Goal: Information Seeking & Learning: Learn about a topic

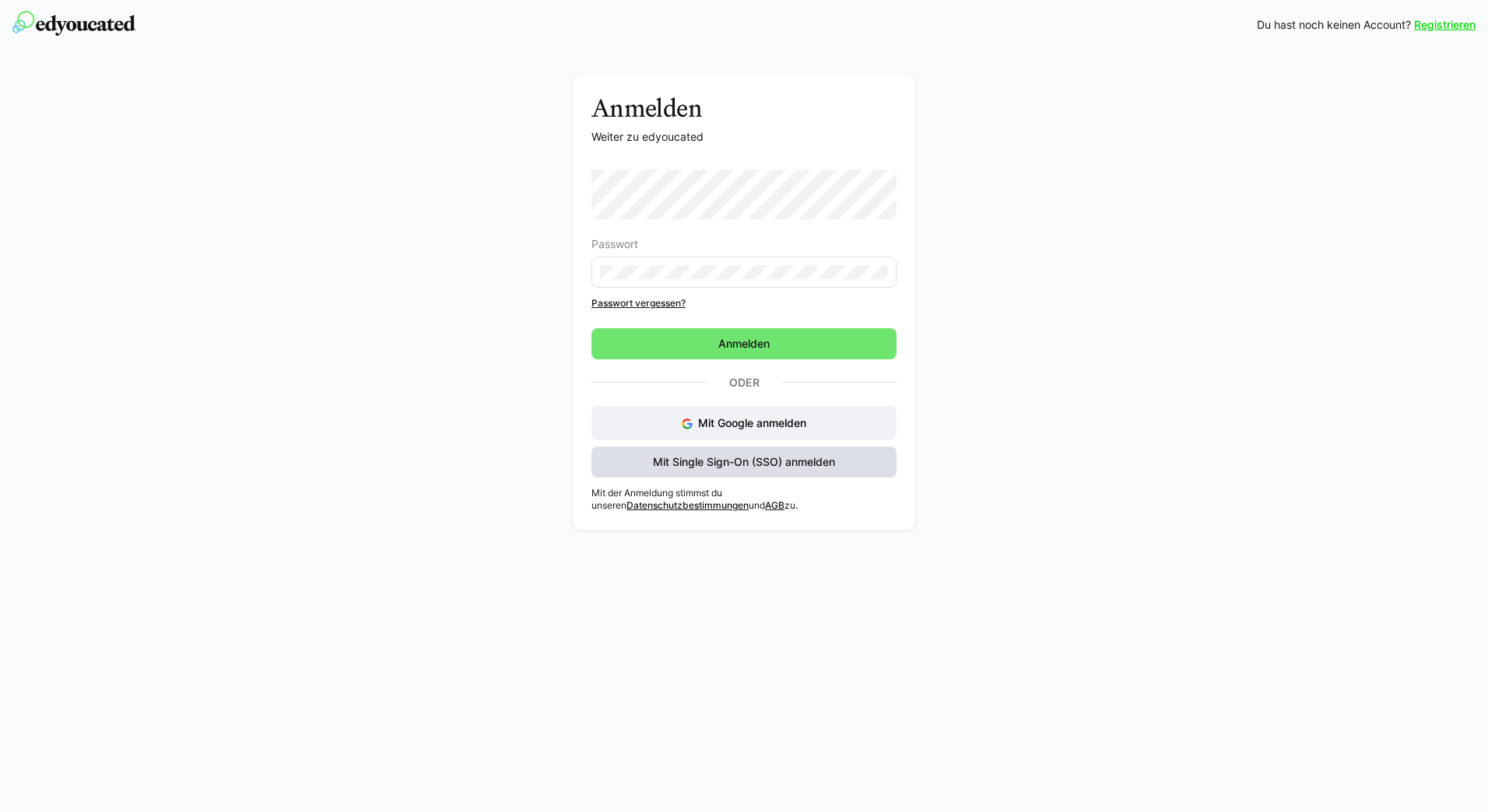
click at [679, 464] on span "Mit Single Sign-On (SSO) anmelden" at bounding box center [744, 461] width 187 height 15
click at [722, 457] on span "Mit Single Sign-On (SSO) anmelden" at bounding box center [744, 461] width 187 height 15
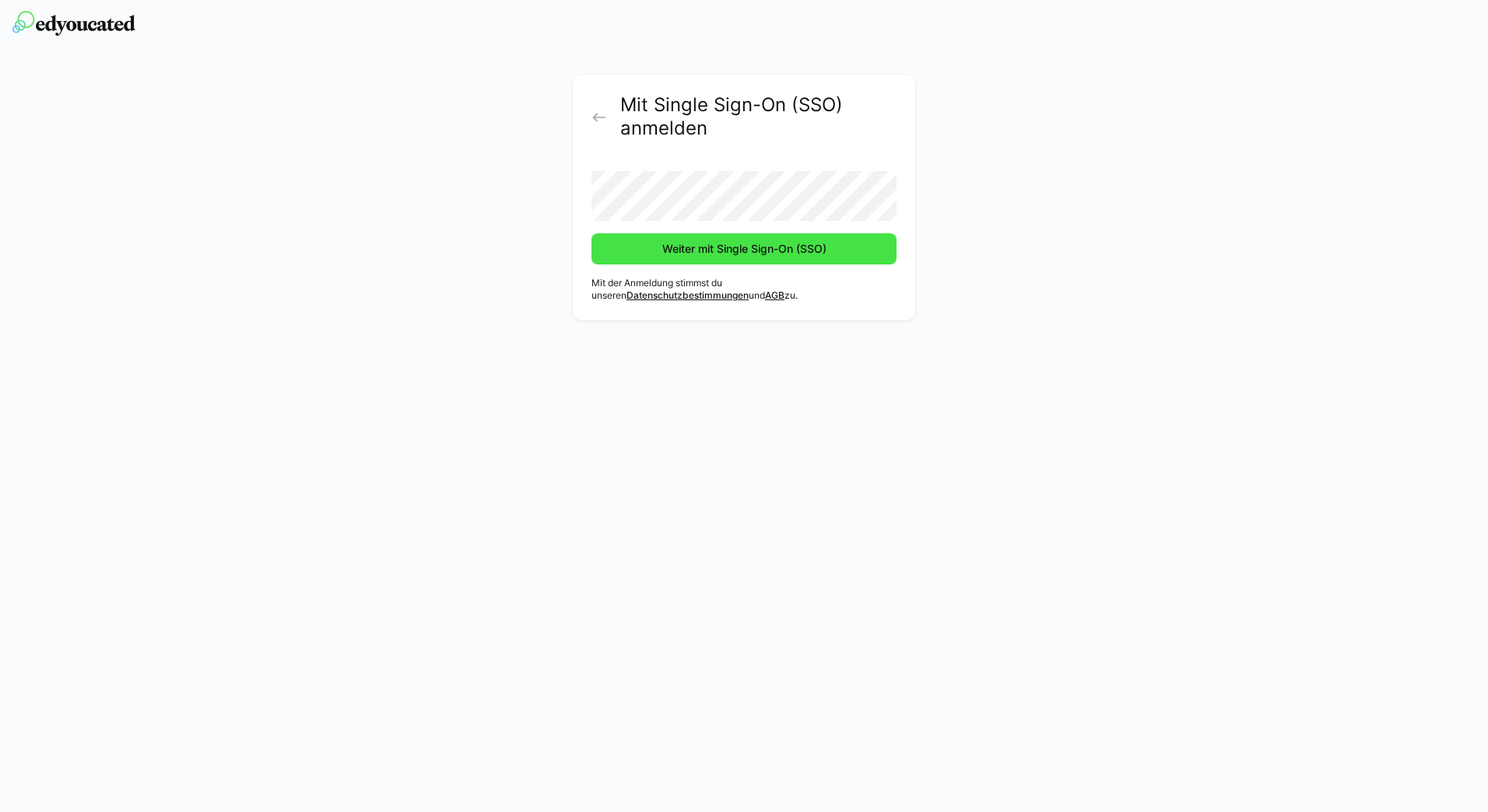
click at [780, 246] on span "Weiter mit Single Sign-On (SSO)" at bounding box center [745, 248] width 169 height 15
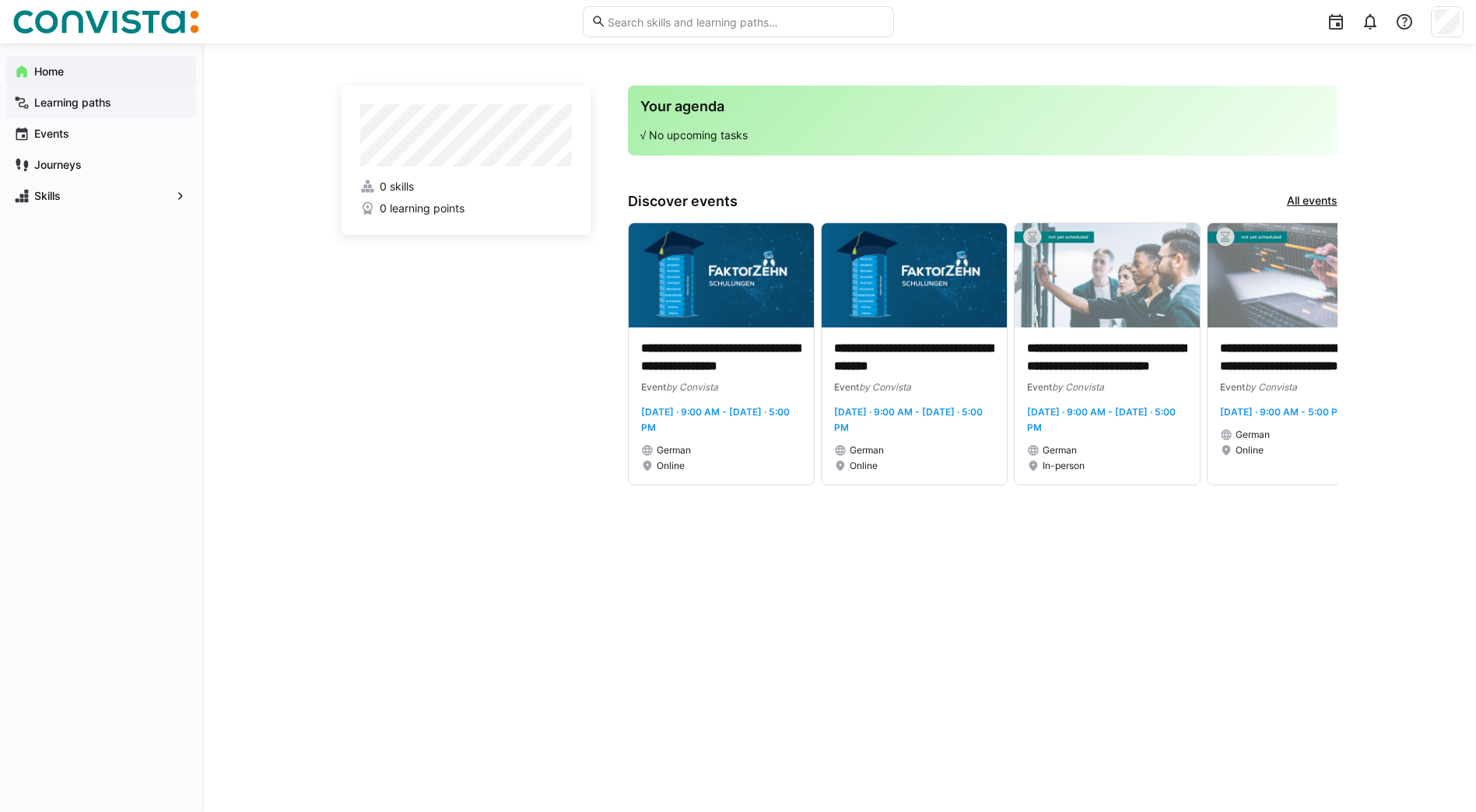
click at [59, 109] on span "Learning paths" at bounding box center [110, 103] width 157 height 15
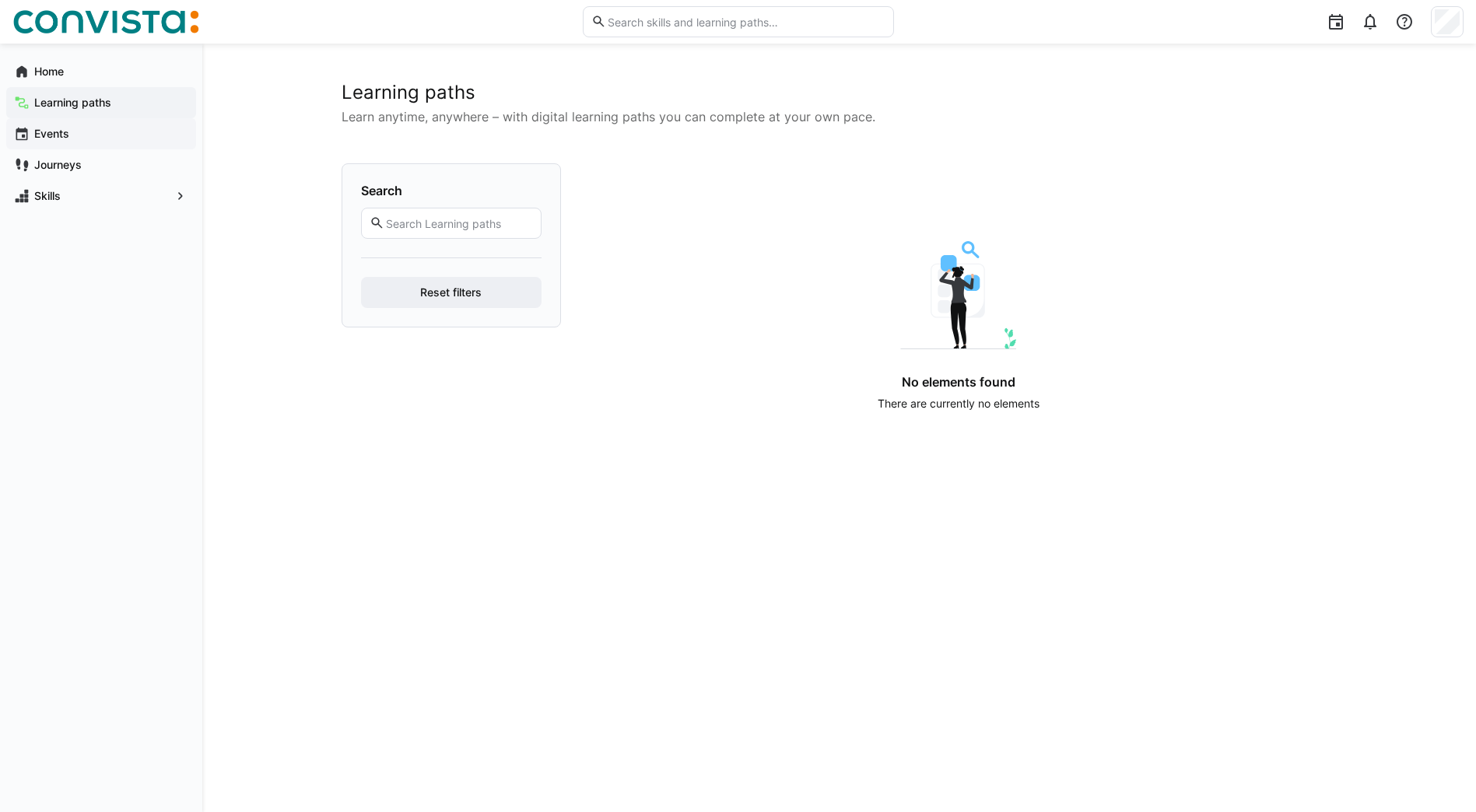
click at [72, 129] on span "Events" at bounding box center [110, 133] width 157 height 15
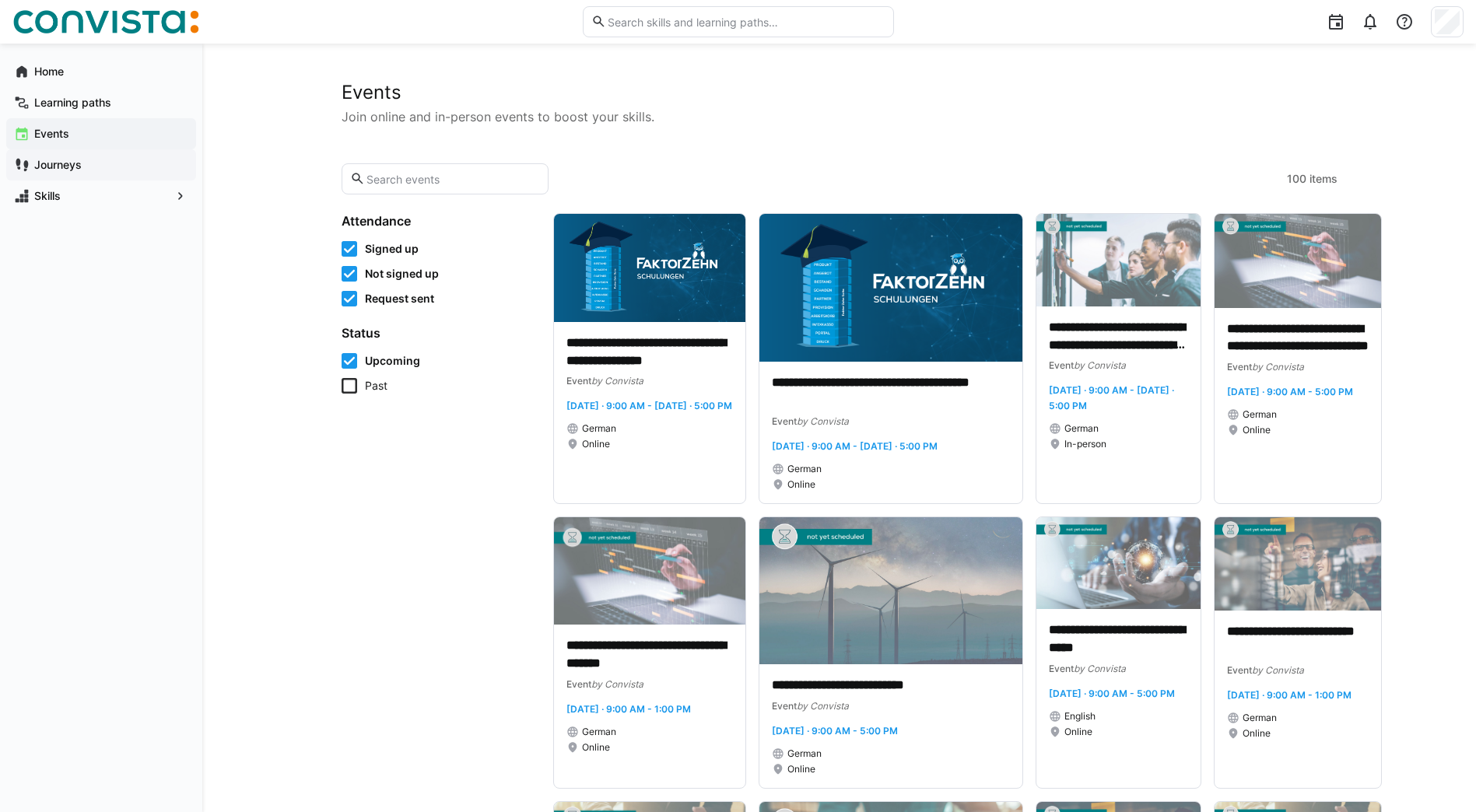
click at [0, 0] on app-navigation-label "Journeys" at bounding box center [0, 0] width 0 height 0
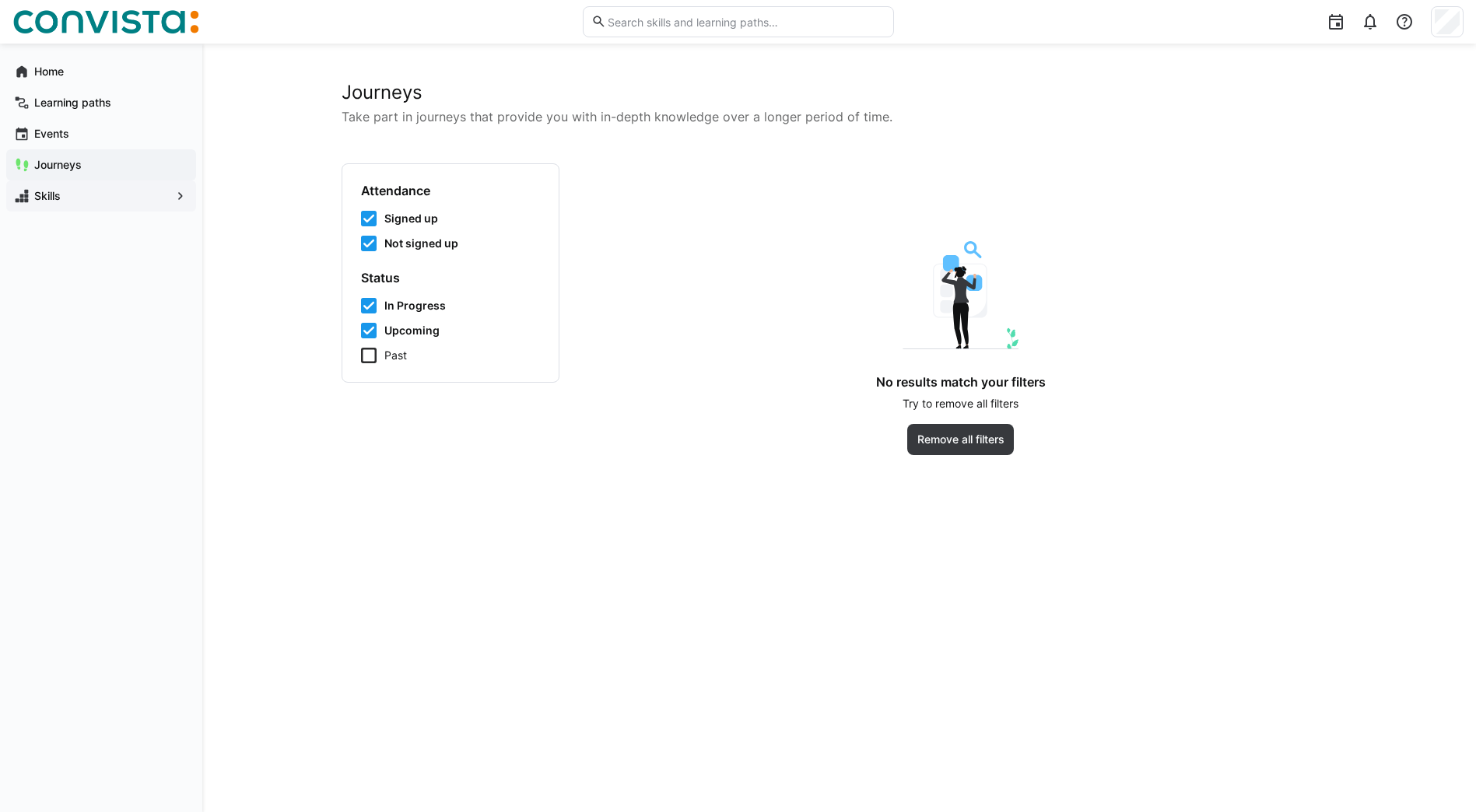
click at [0, 0] on app-navigation-label "Skills" at bounding box center [0, 0] width 0 height 0
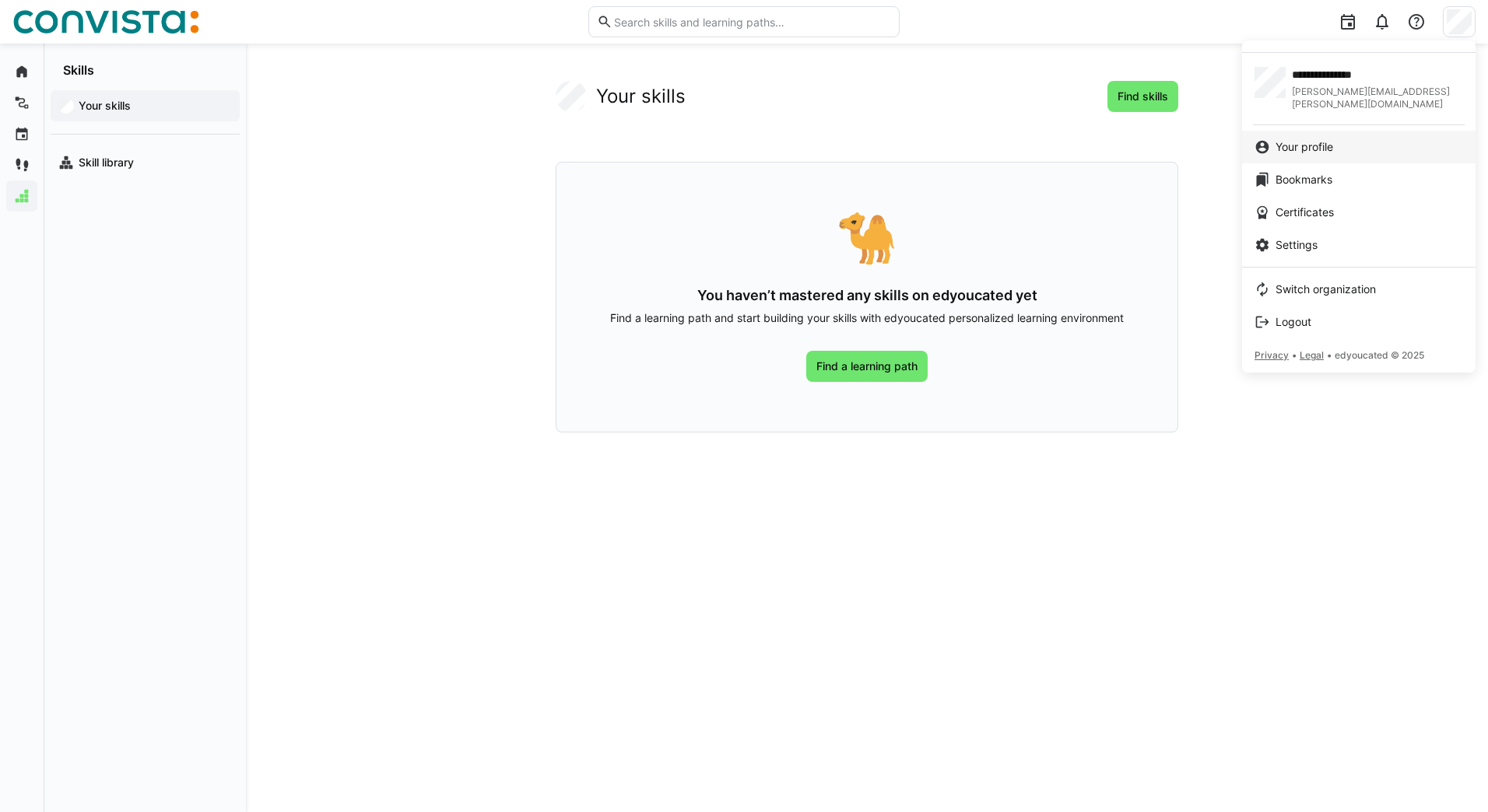
click at [1320, 139] on span "Your profile" at bounding box center [1304, 147] width 58 height 15
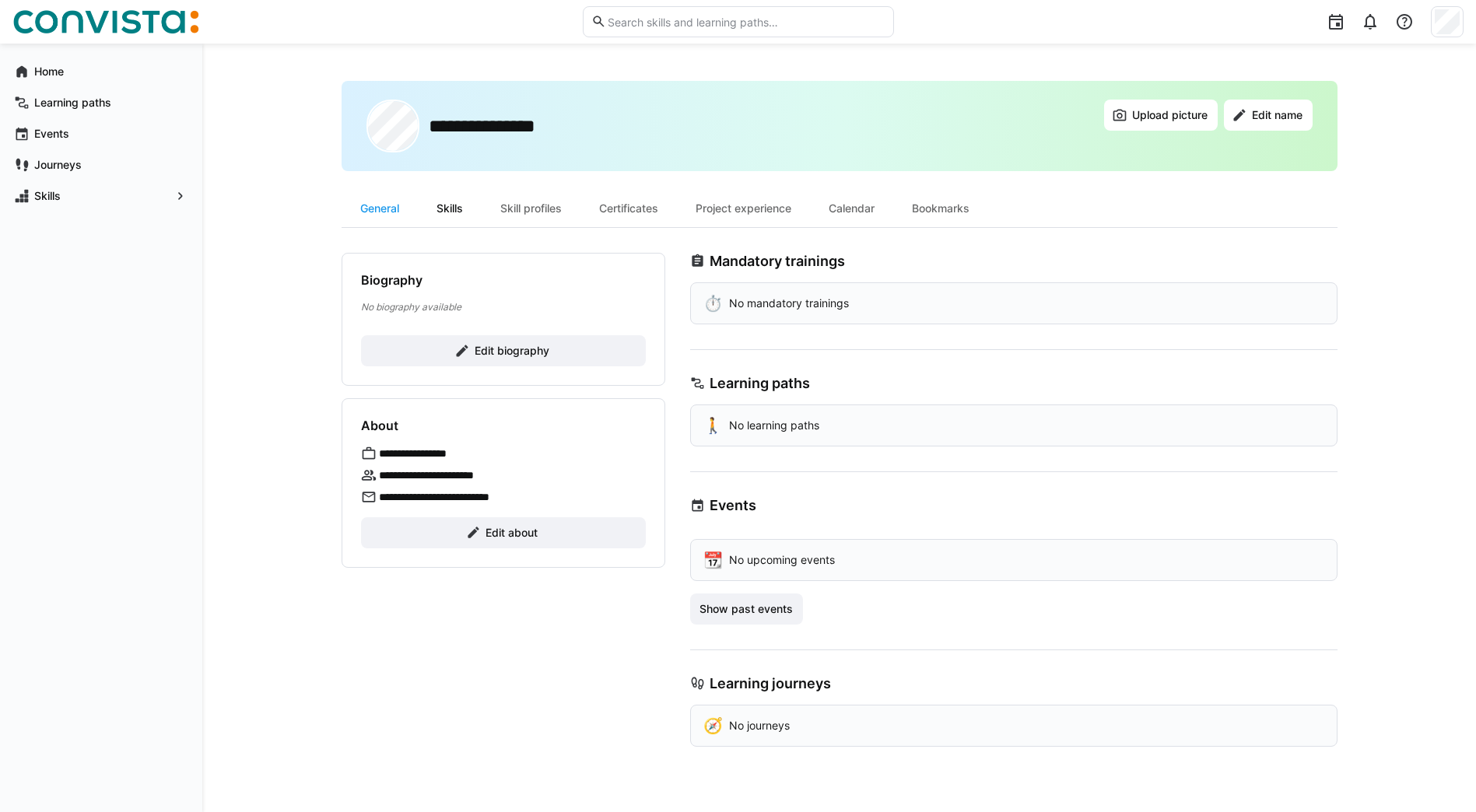
click at [469, 217] on div "Skills" at bounding box center [450, 209] width 64 height 38
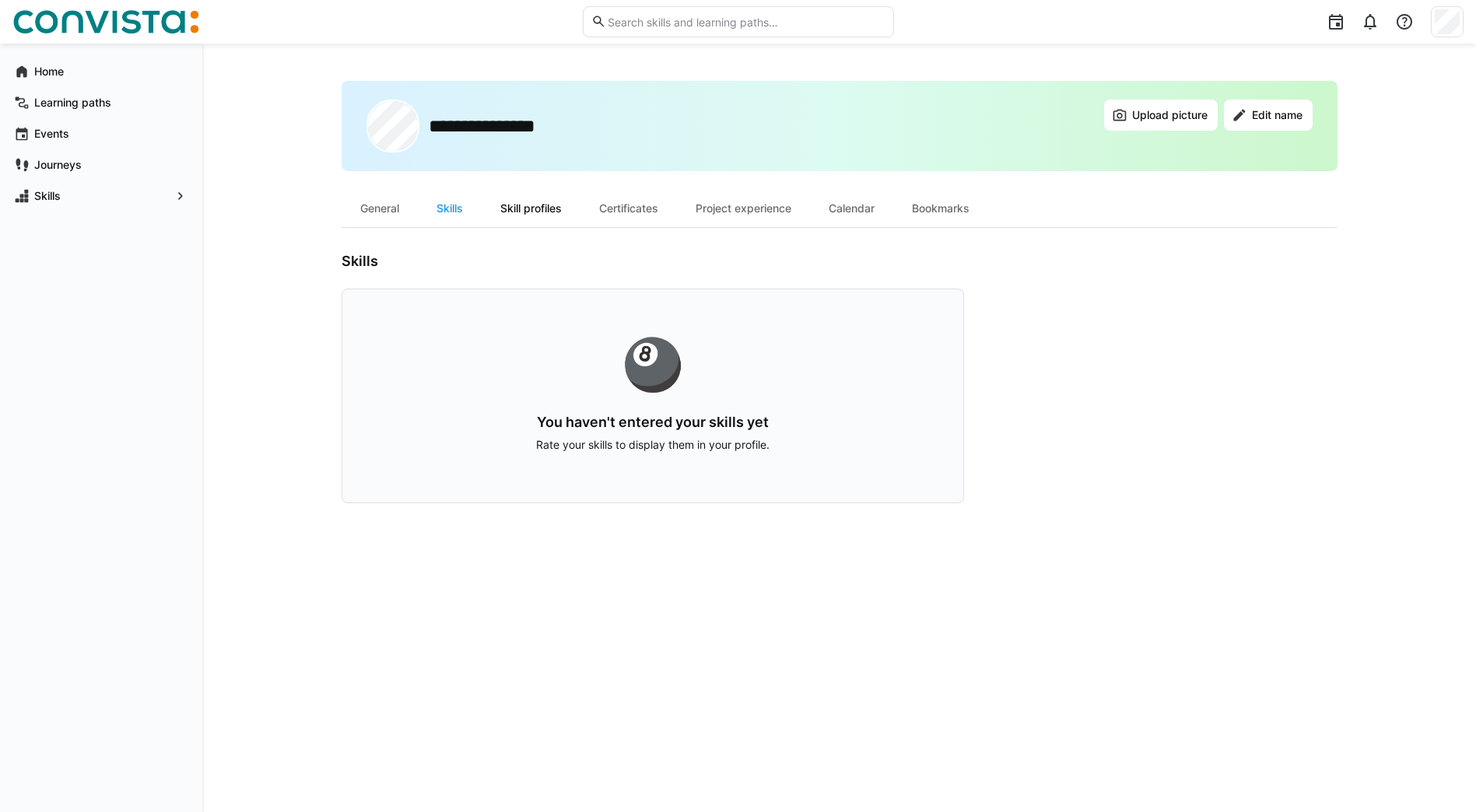
click at [540, 195] on div "Skill profiles" at bounding box center [532, 209] width 99 height 38
click at [621, 208] on div "Certificates" at bounding box center [628, 209] width 96 height 38
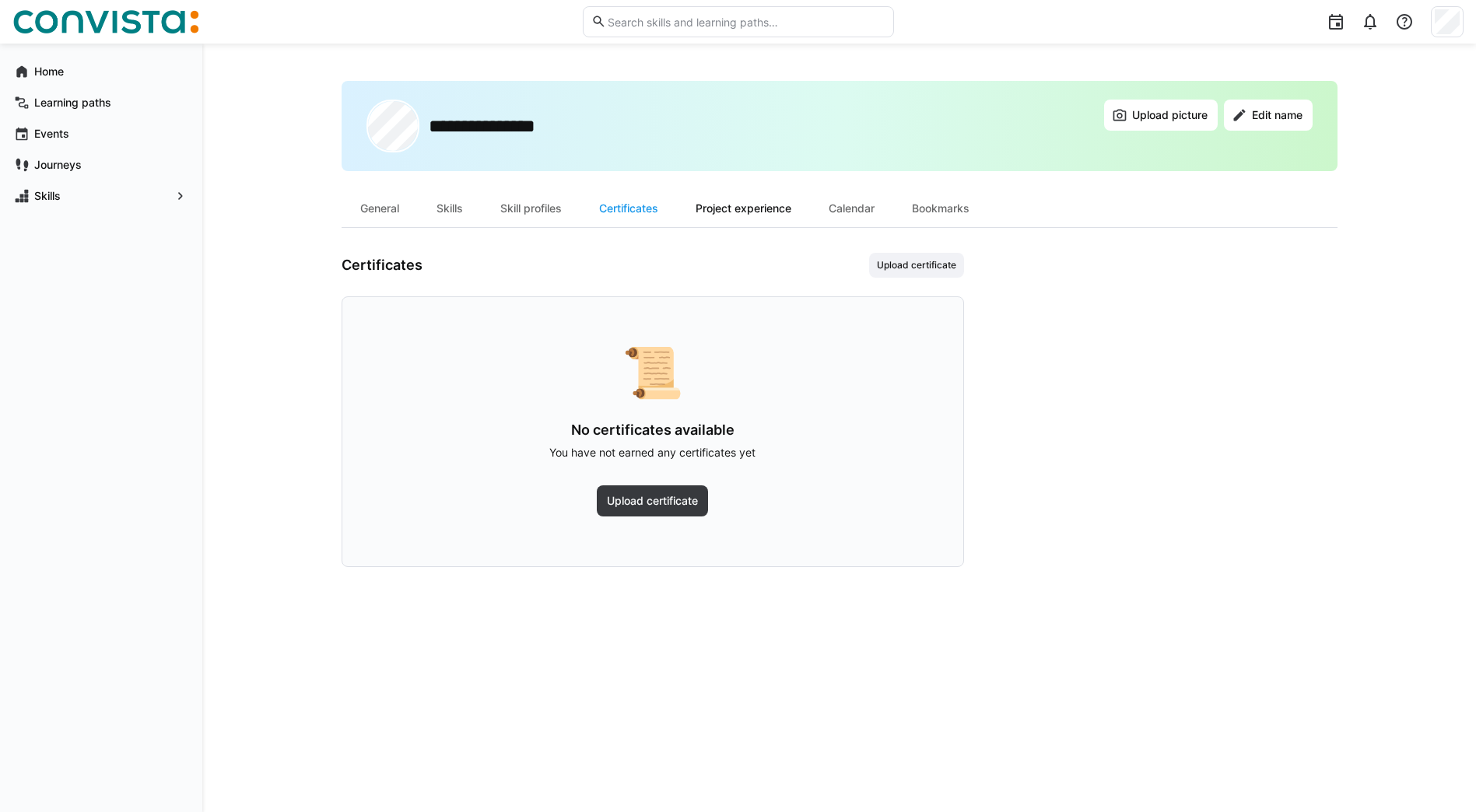
click at [771, 217] on div "Project experience" at bounding box center [744, 209] width 133 height 38
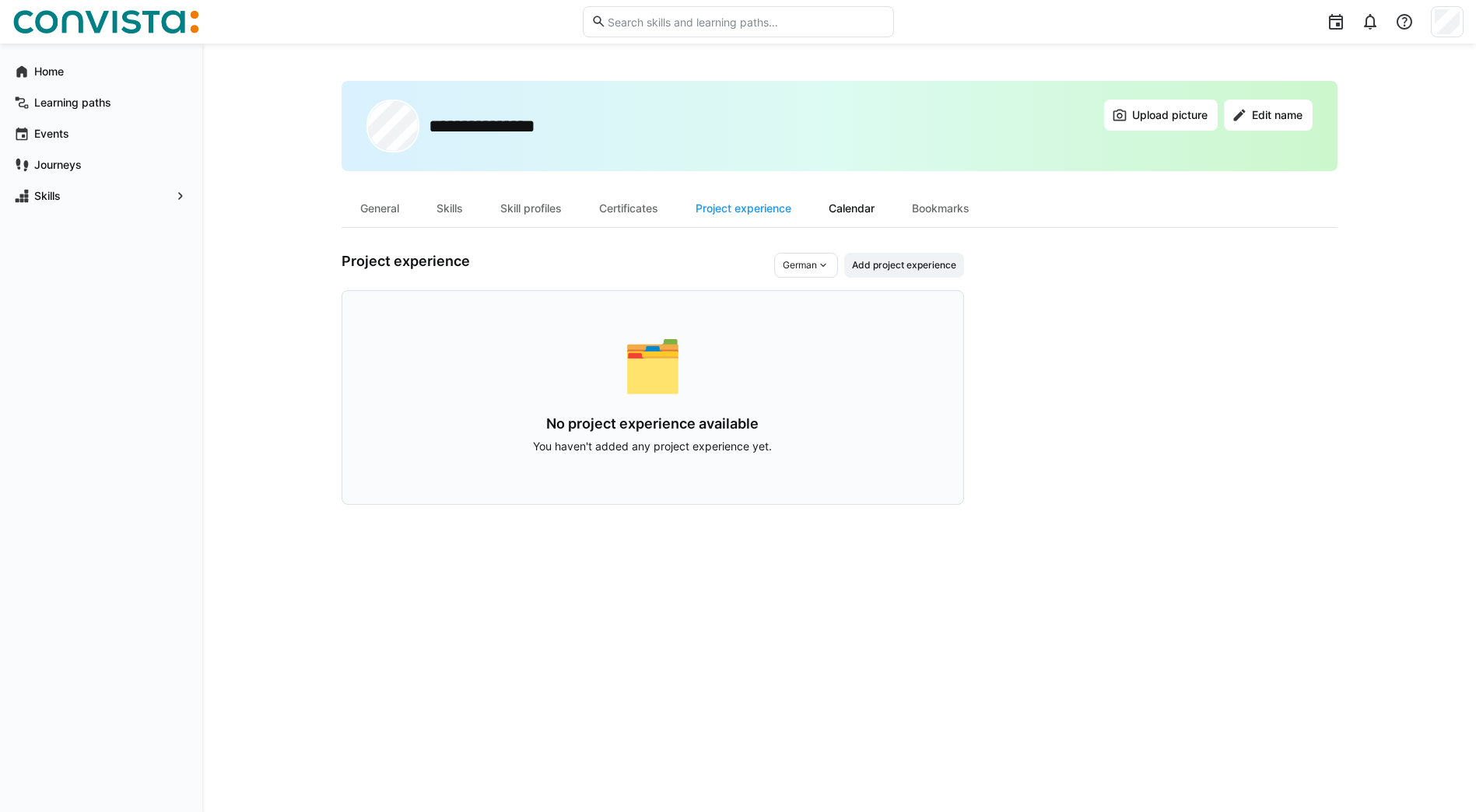
click at [857, 198] on div "Calendar" at bounding box center [852, 209] width 84 height 38
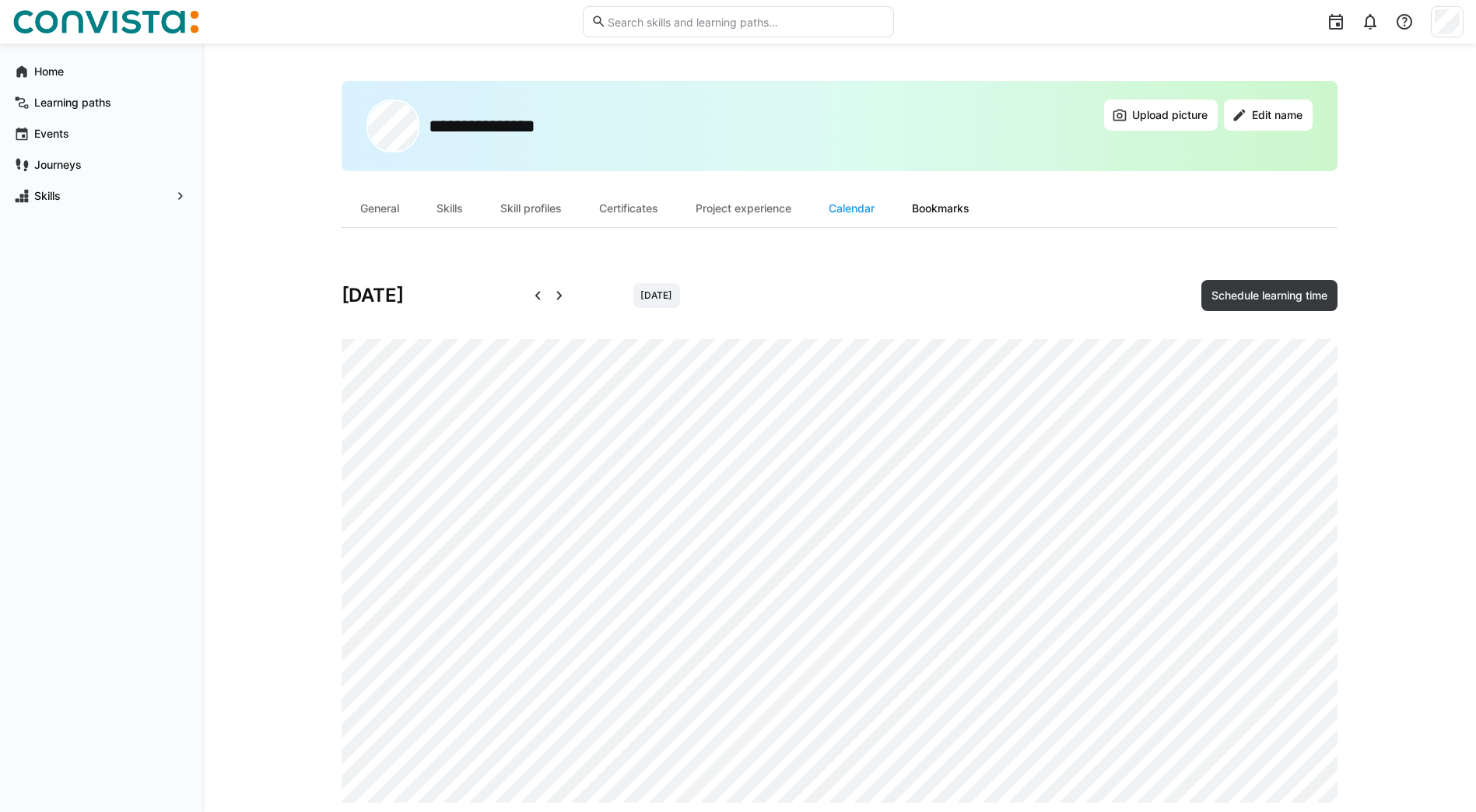
click at [942, 210] on div "Bookmarks" at bounding box center [941, 209] width 95 height 38
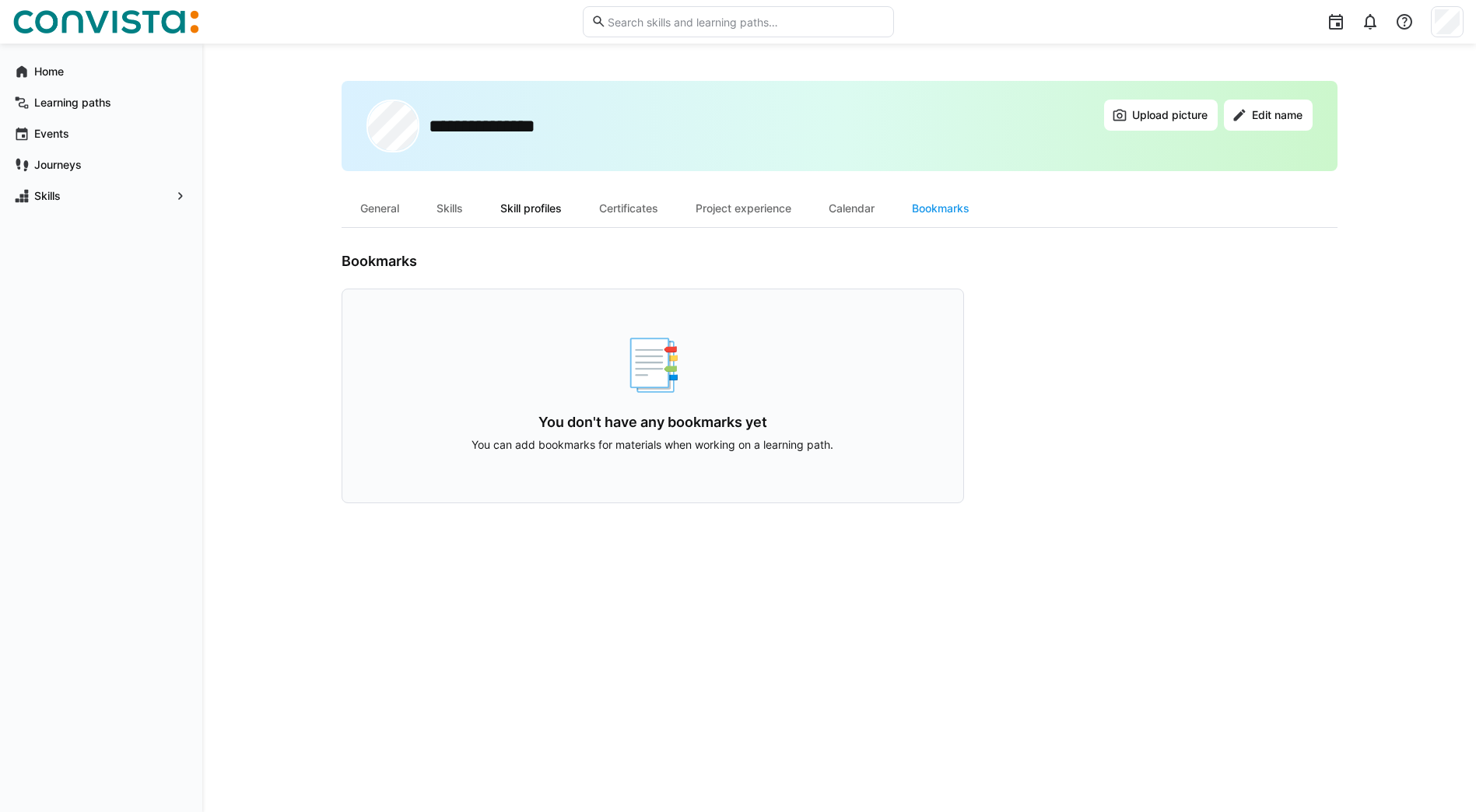
click at [527, 219] on div "Skill profiles" at bounding box center [532, 209] width 99 height 38
click at [782, 209] on div "Project experience" at bounding box center [744, 209] width 133 height 38
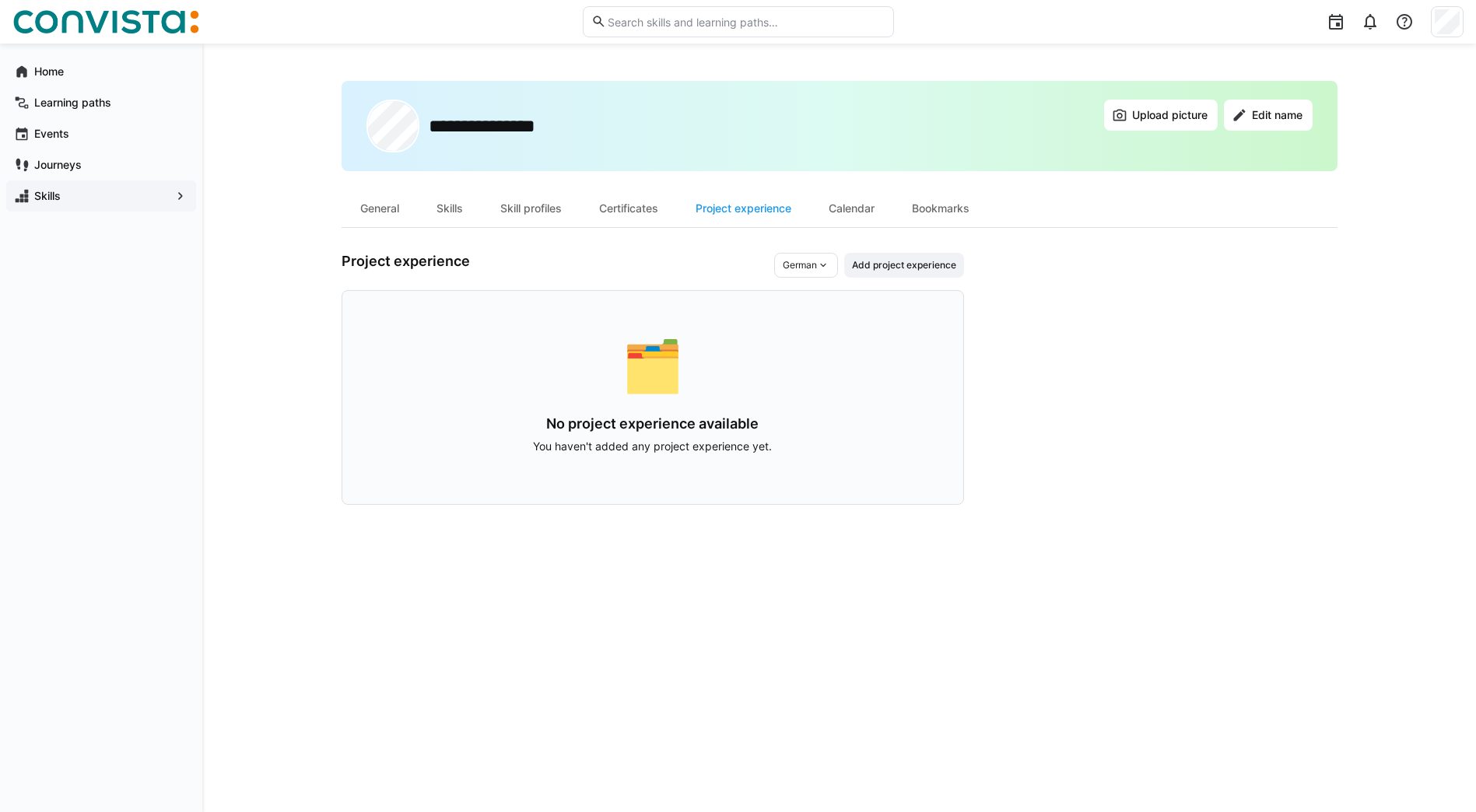
click at [0, 0] on app-navigation-label "Skills" at bounding box center [0, 0] width 0 height 0
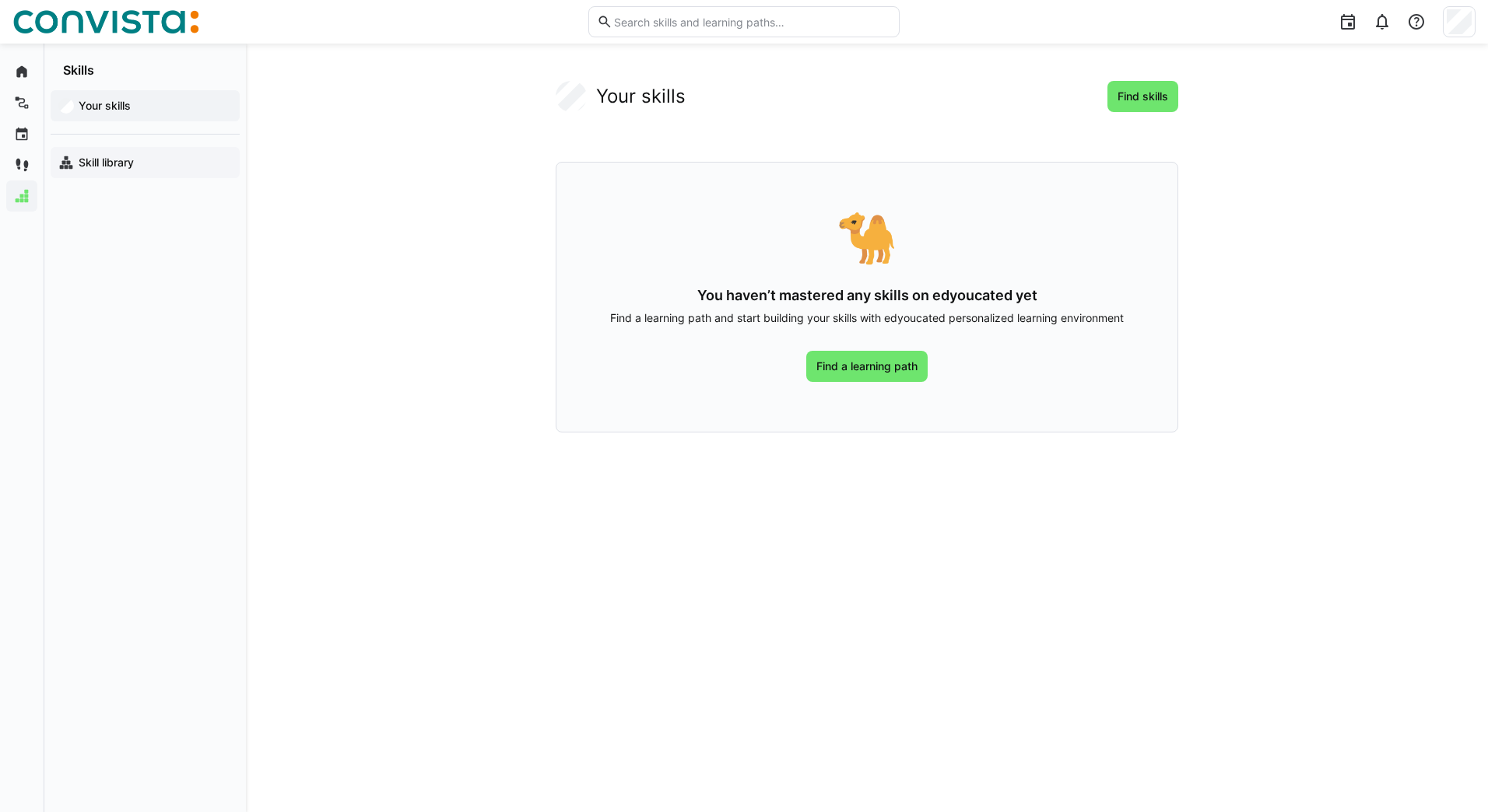
click at [0, 0] on app-navigation-label "Skill library" at bounding box center [0, 0] width 0 height 0
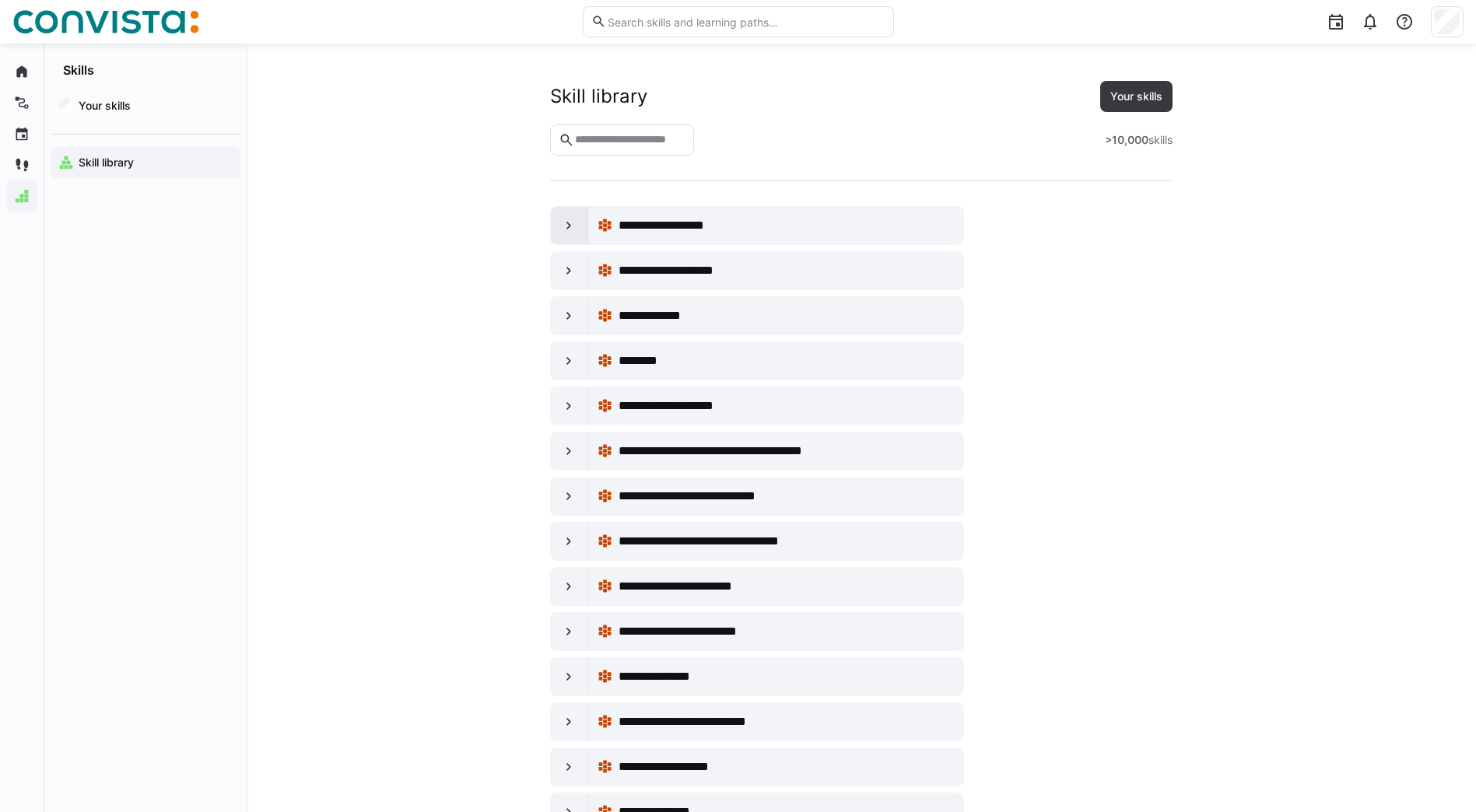
click at [570, 222] on eds-icon at bounding box center [568, 225] width 15 height 15
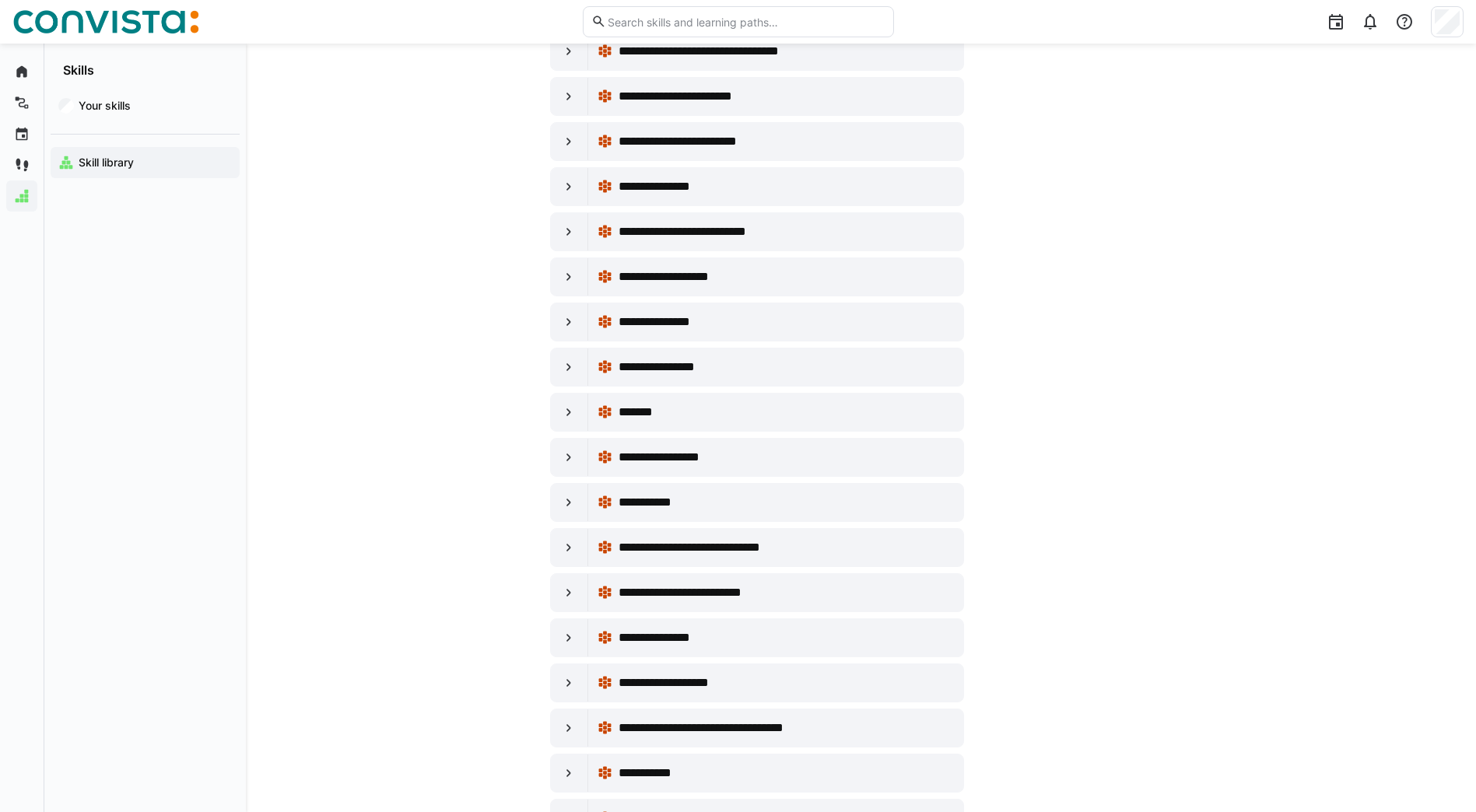
scroll to position [129, 0]
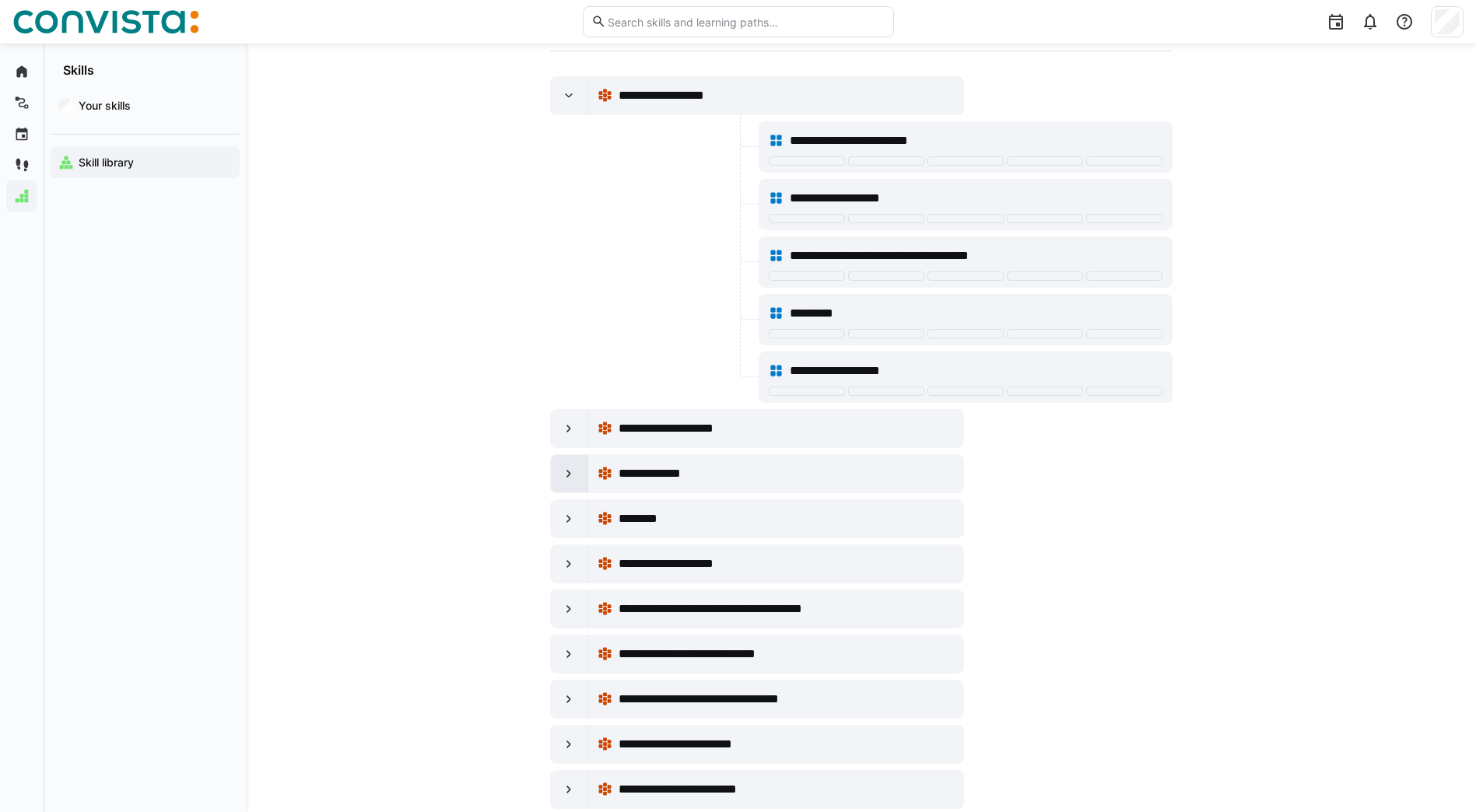
click at [570, 473] on eds-icon at bounding box center [568, 473] width 15 height 15
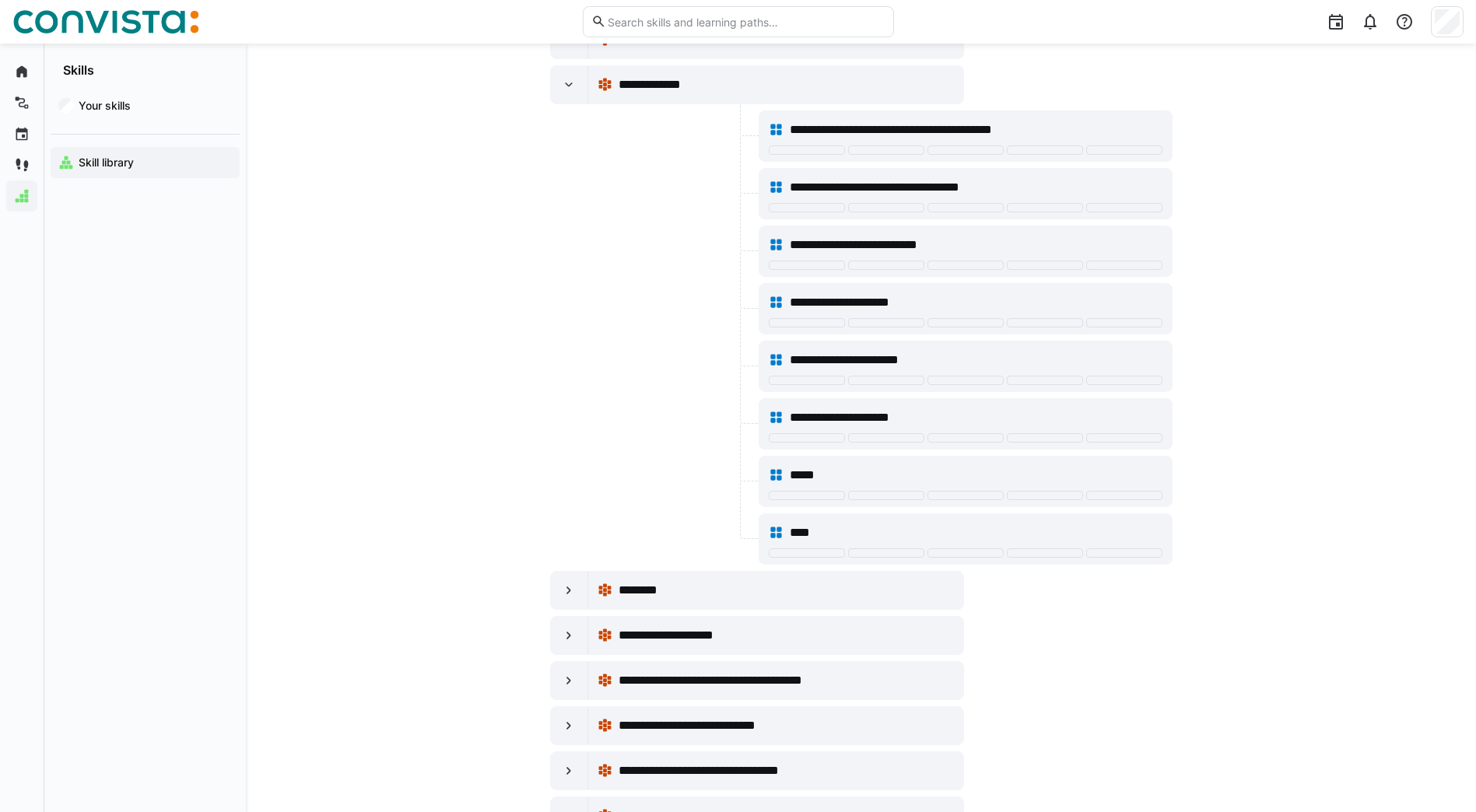
scroll to position [389, 0]
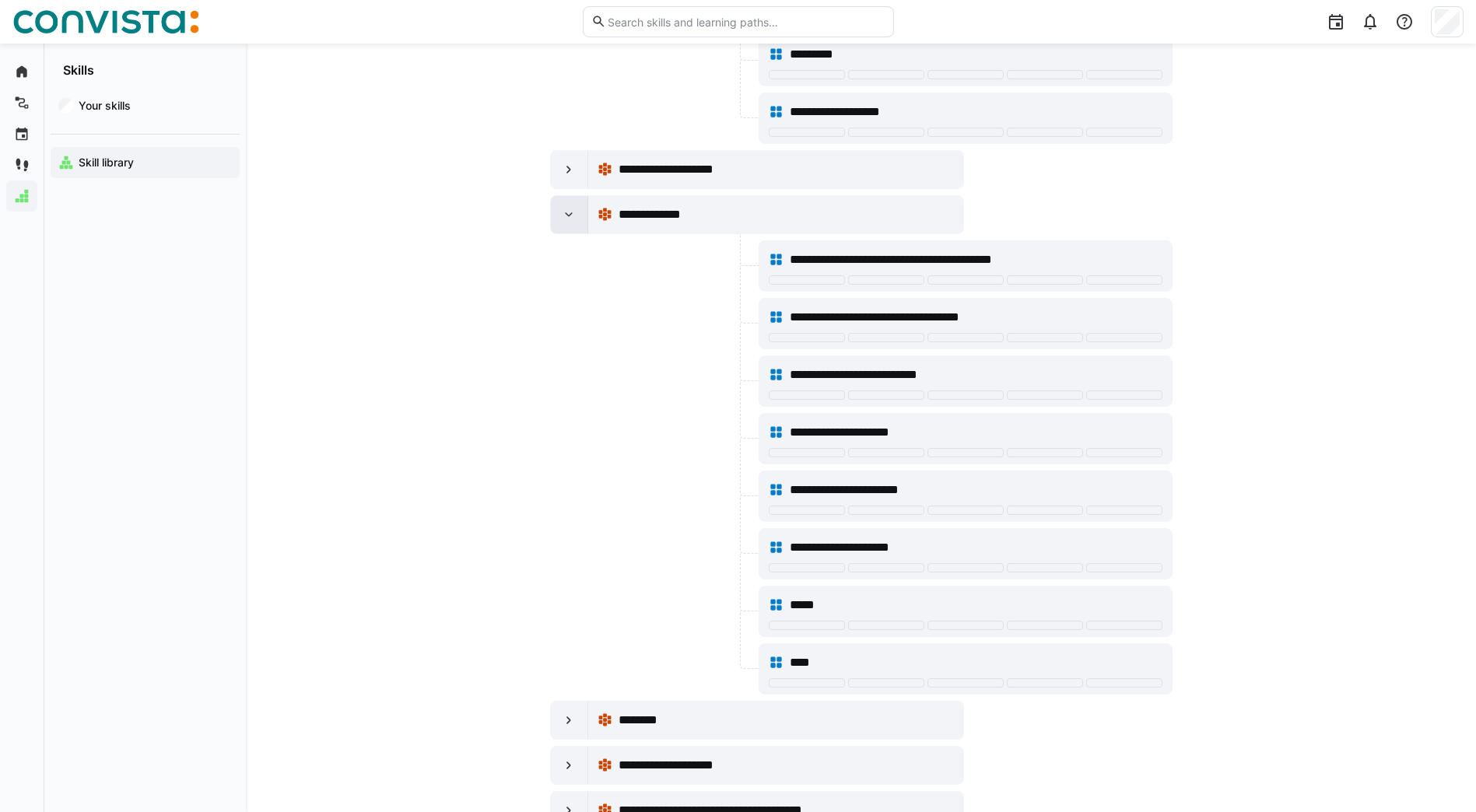
click at [571, 213] on eds-icon at bounding box center [568, 214] width 15 height 15
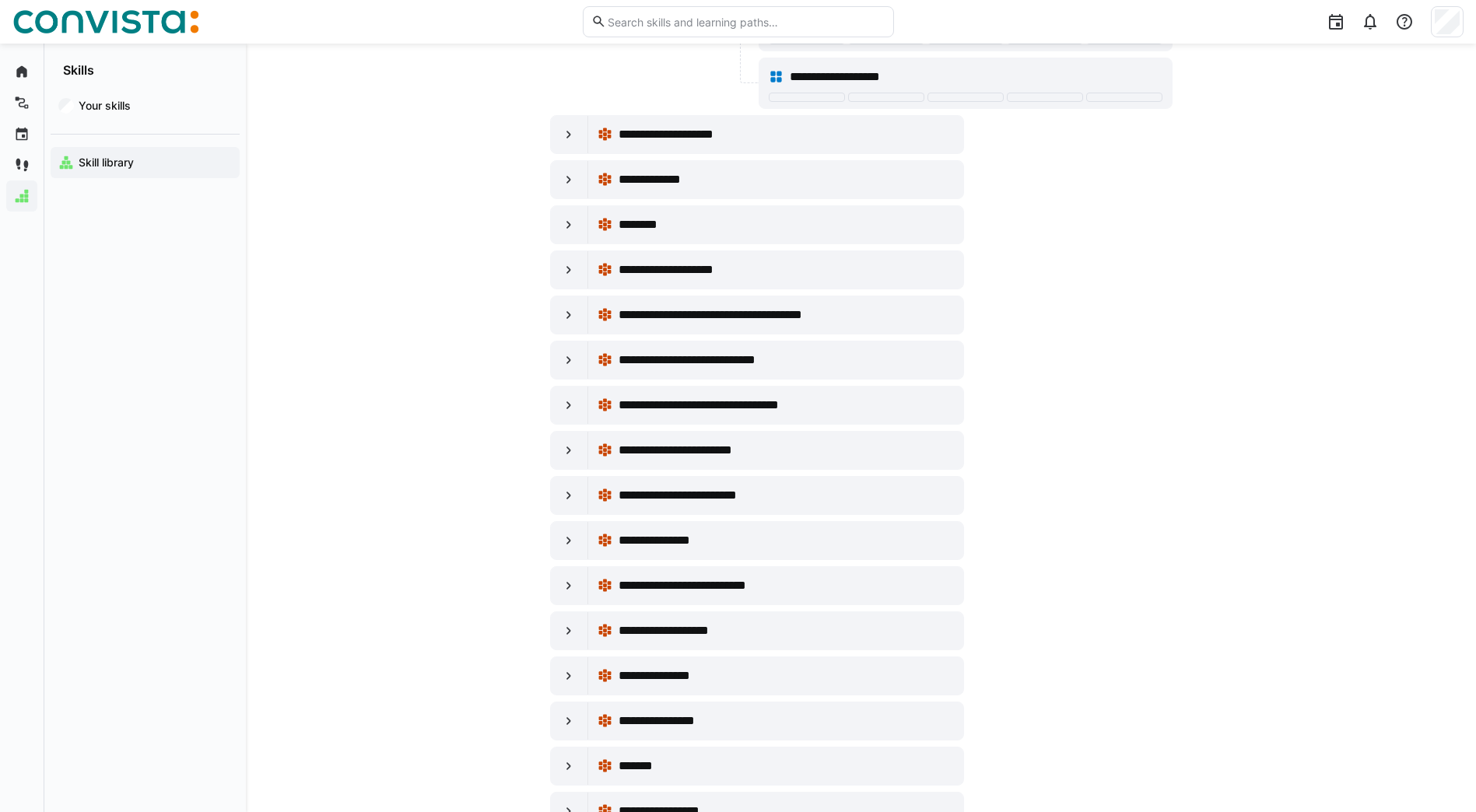
scroll to position [129, 0]
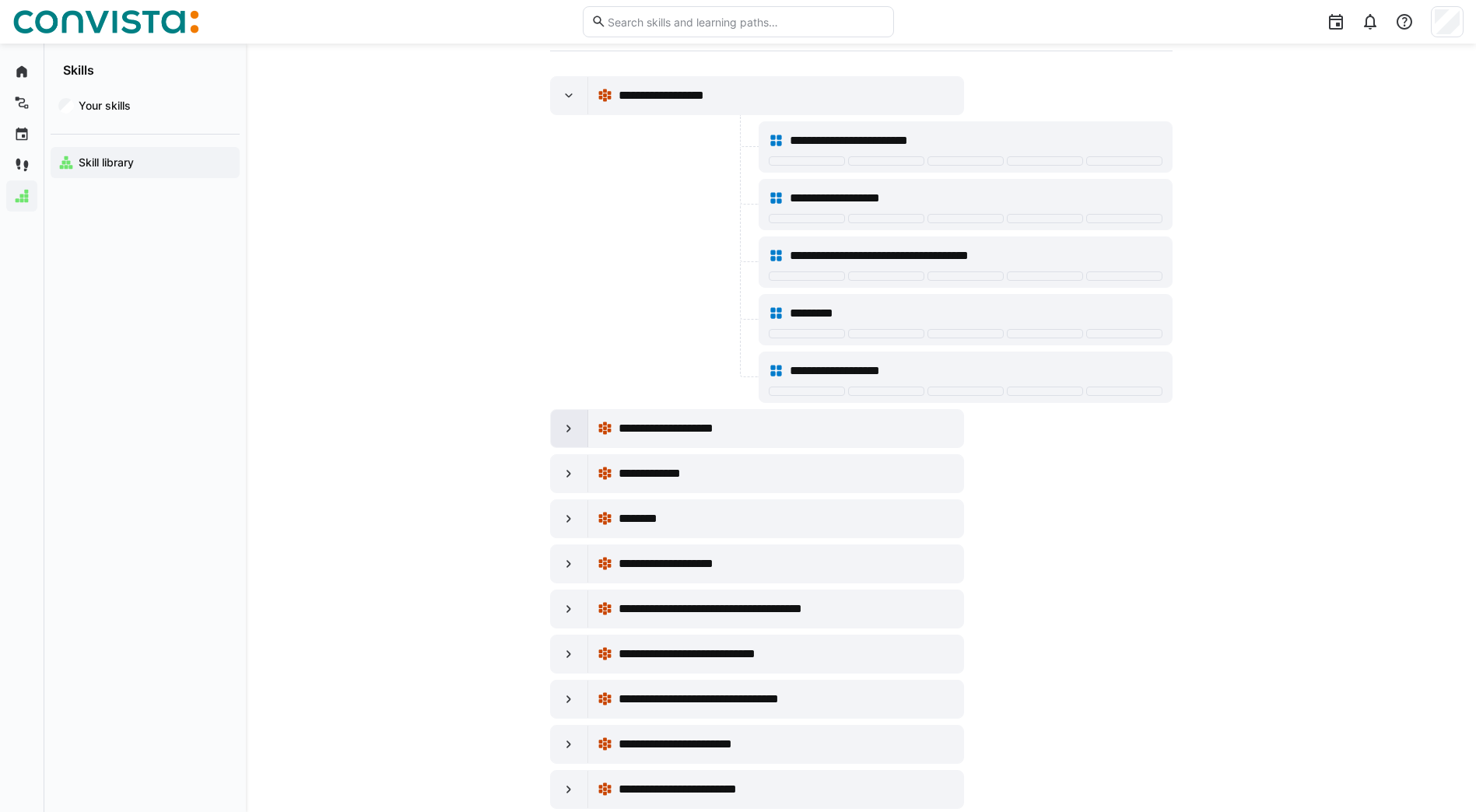
click at [571, 424] on eds-icon at bounding box center [568, 428] width 15 height 15
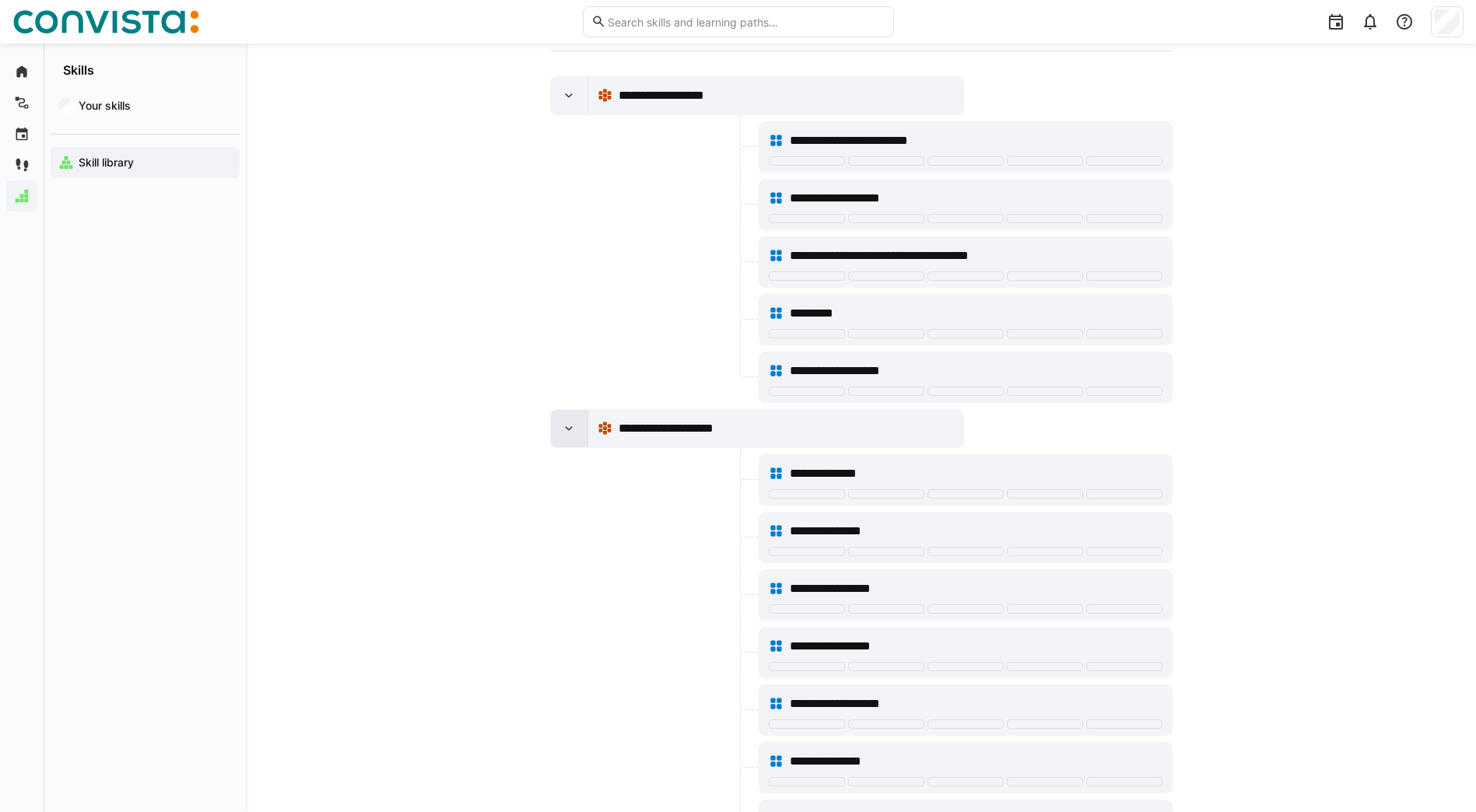
click at [571, 424] on eds-icon at bounding box center [568, 428] width 15 height 15
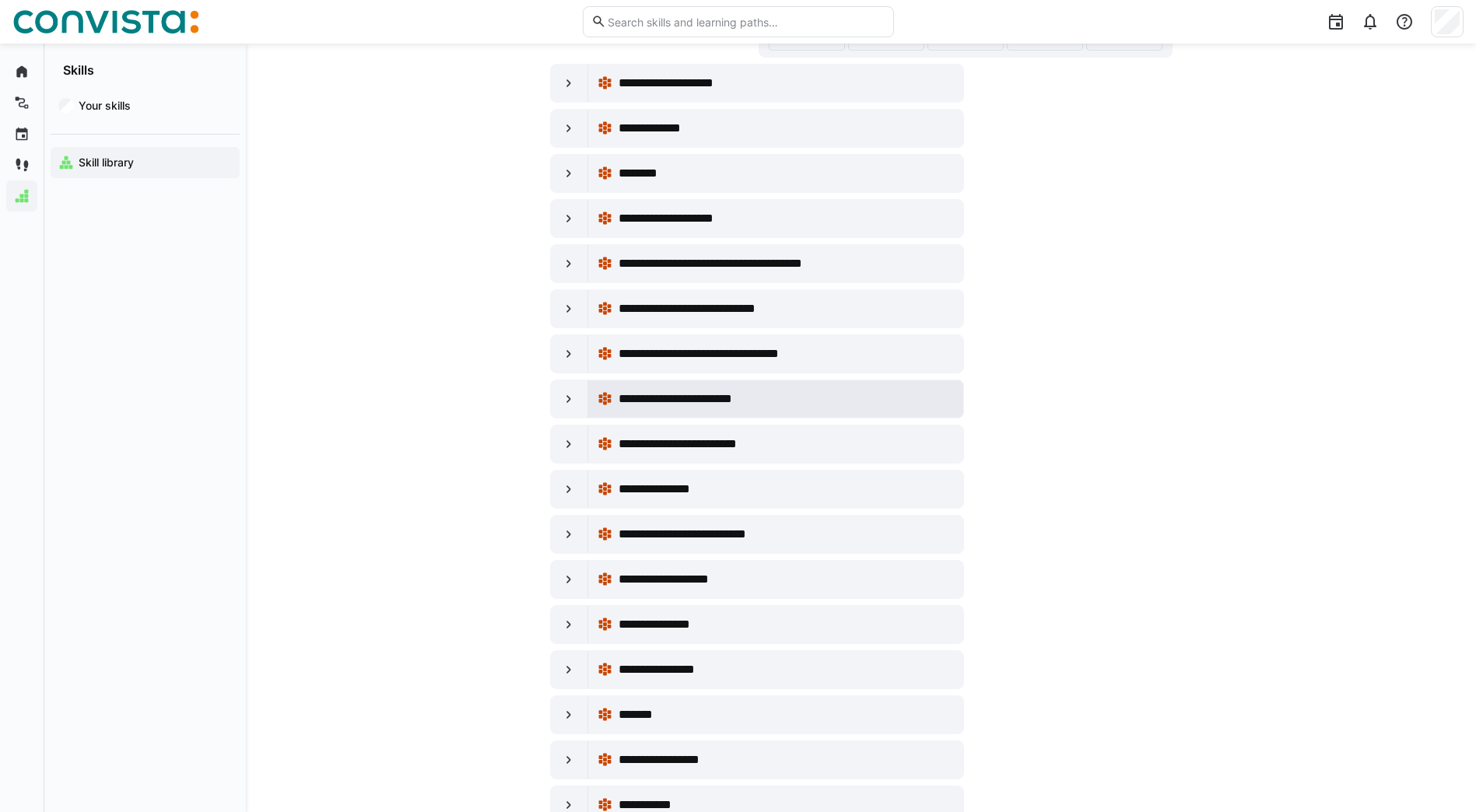
scroll to position [648, 0]
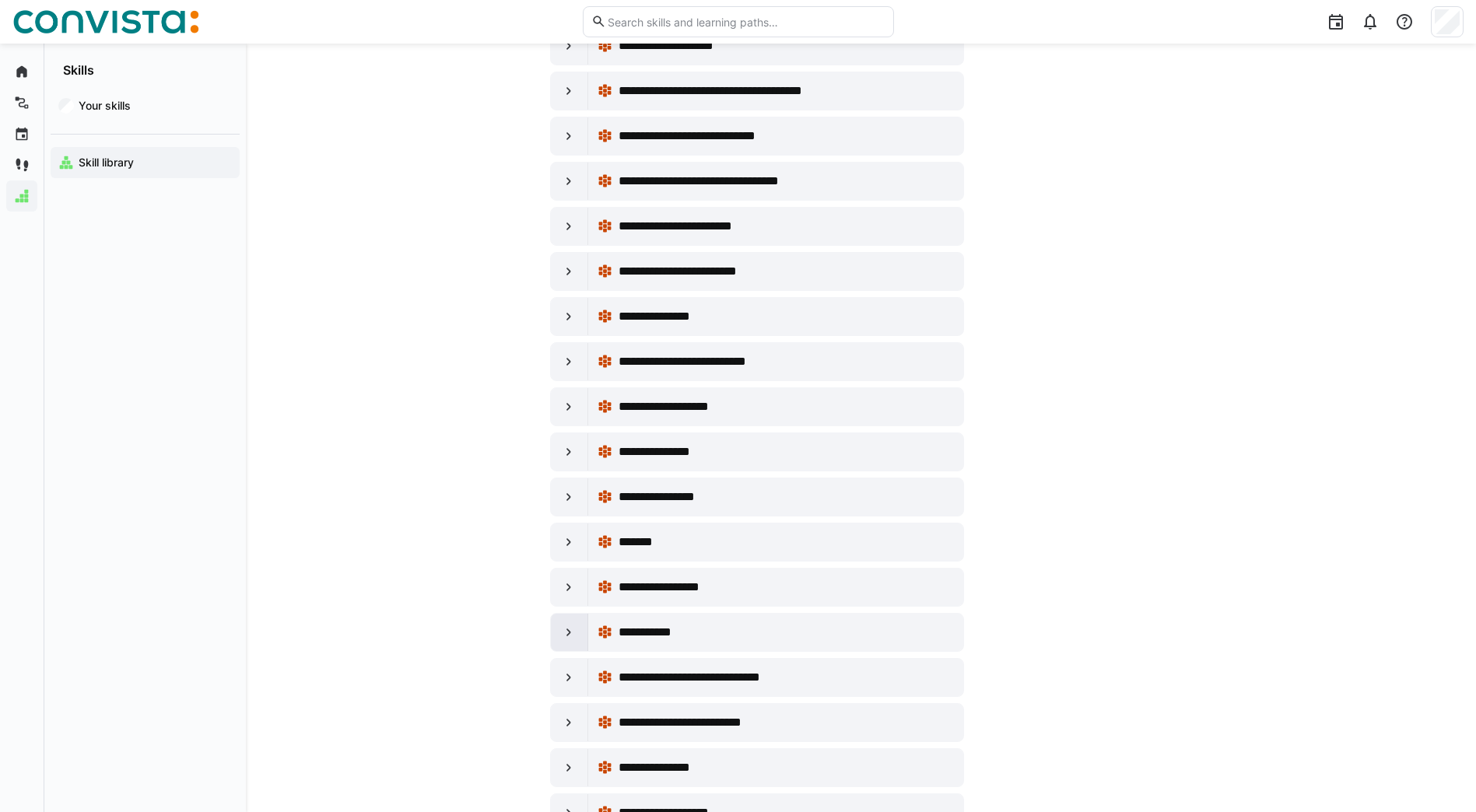
click at [573, 629] on eds-icon at bounding box center [568, 632] width 15 height 15
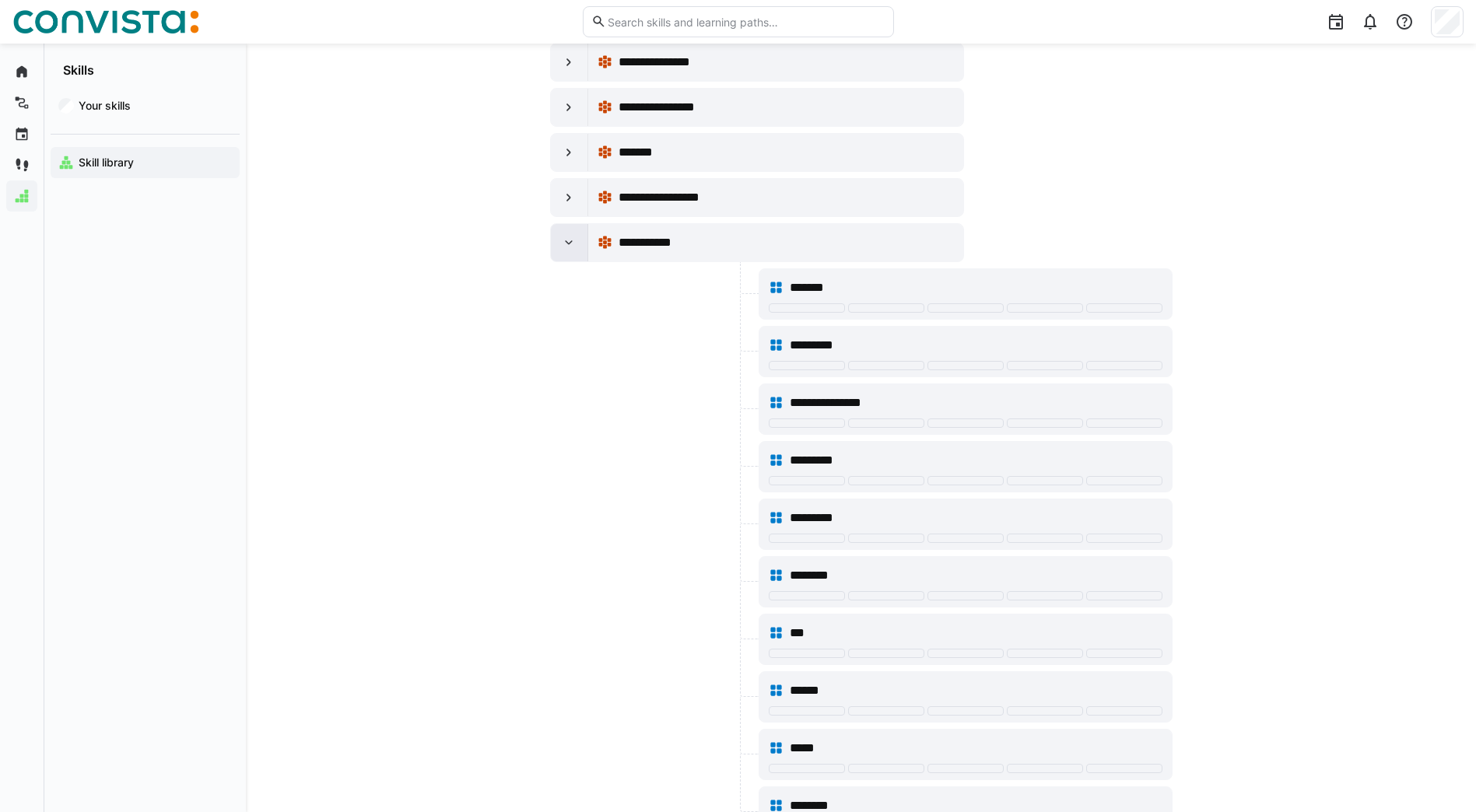
scroll to position [1037, 0]
click at [559, 248] on div at bounding box center [570, 244] width 38 height 38
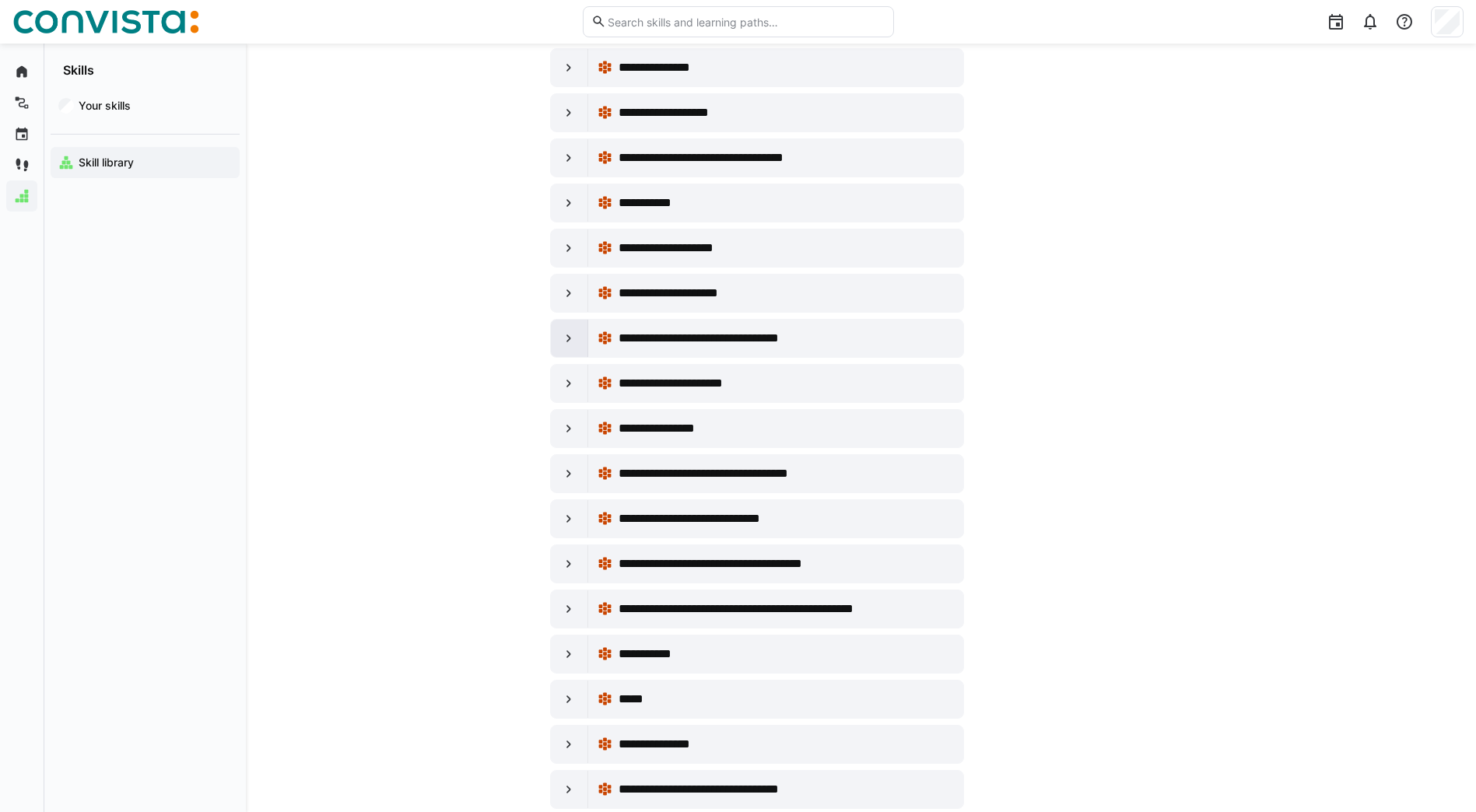
scroll to position [1426, 0]
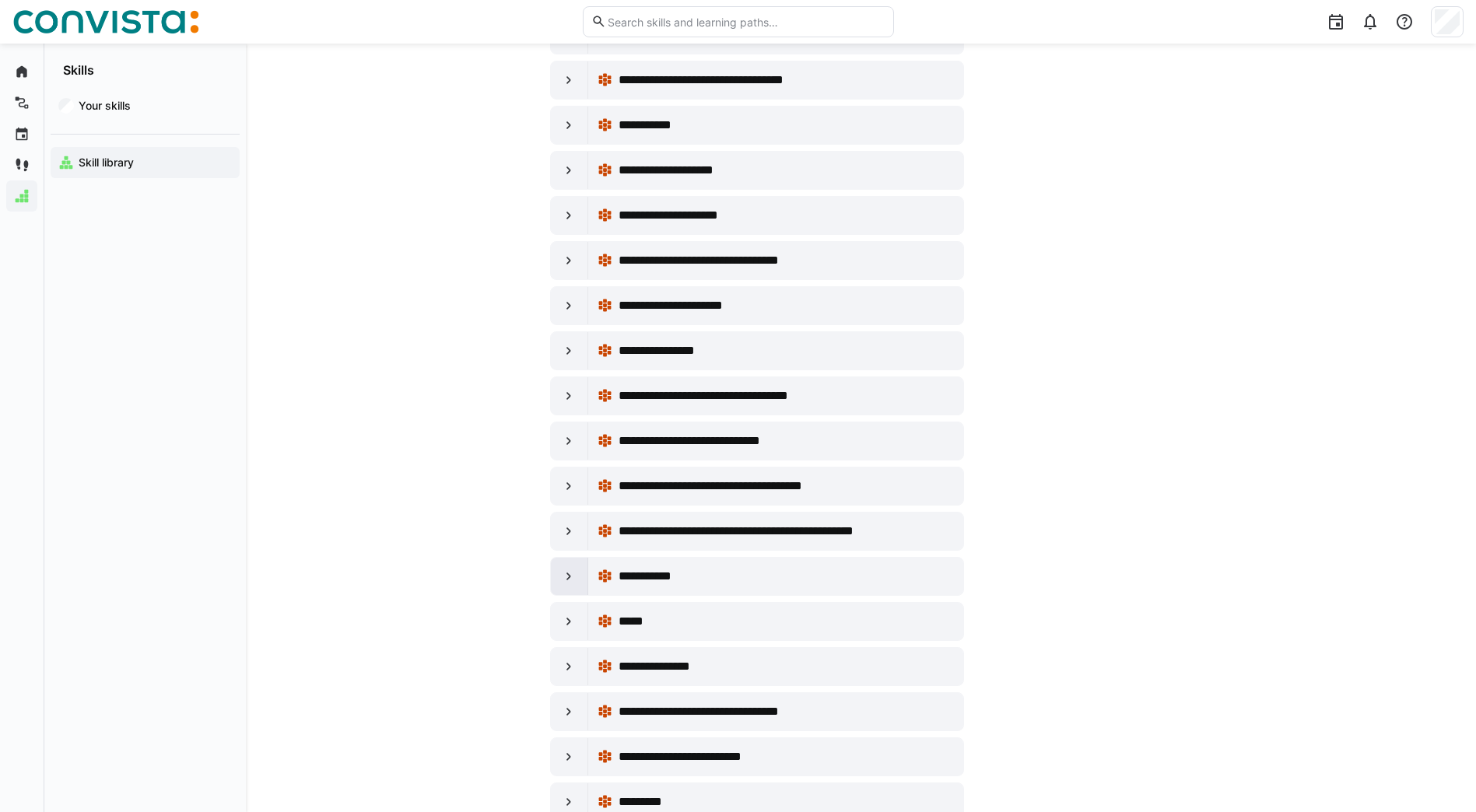
click at [571, 591] on div at bounding box center [570, 576] width 38 height 38
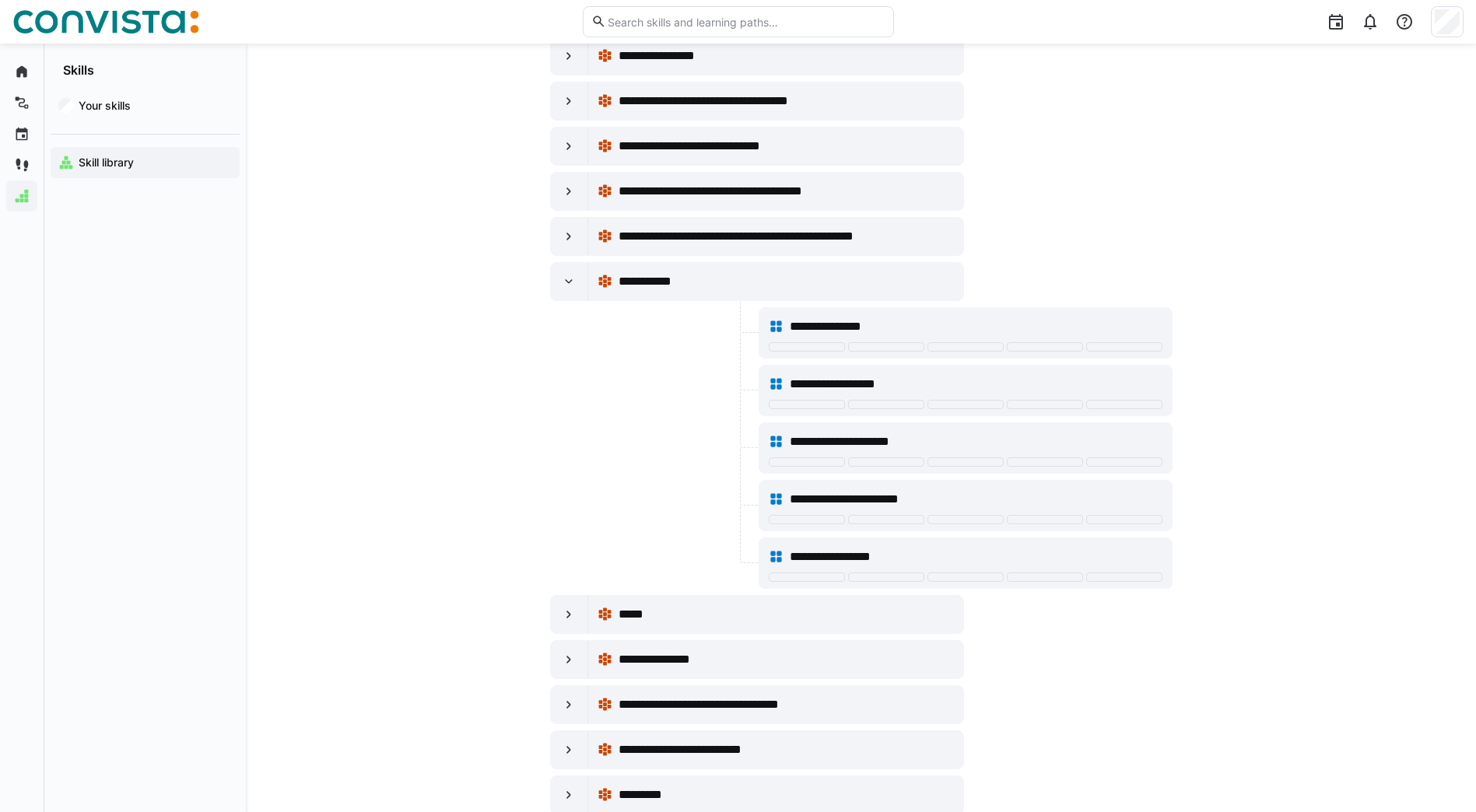
scroll to position [1815, 0]
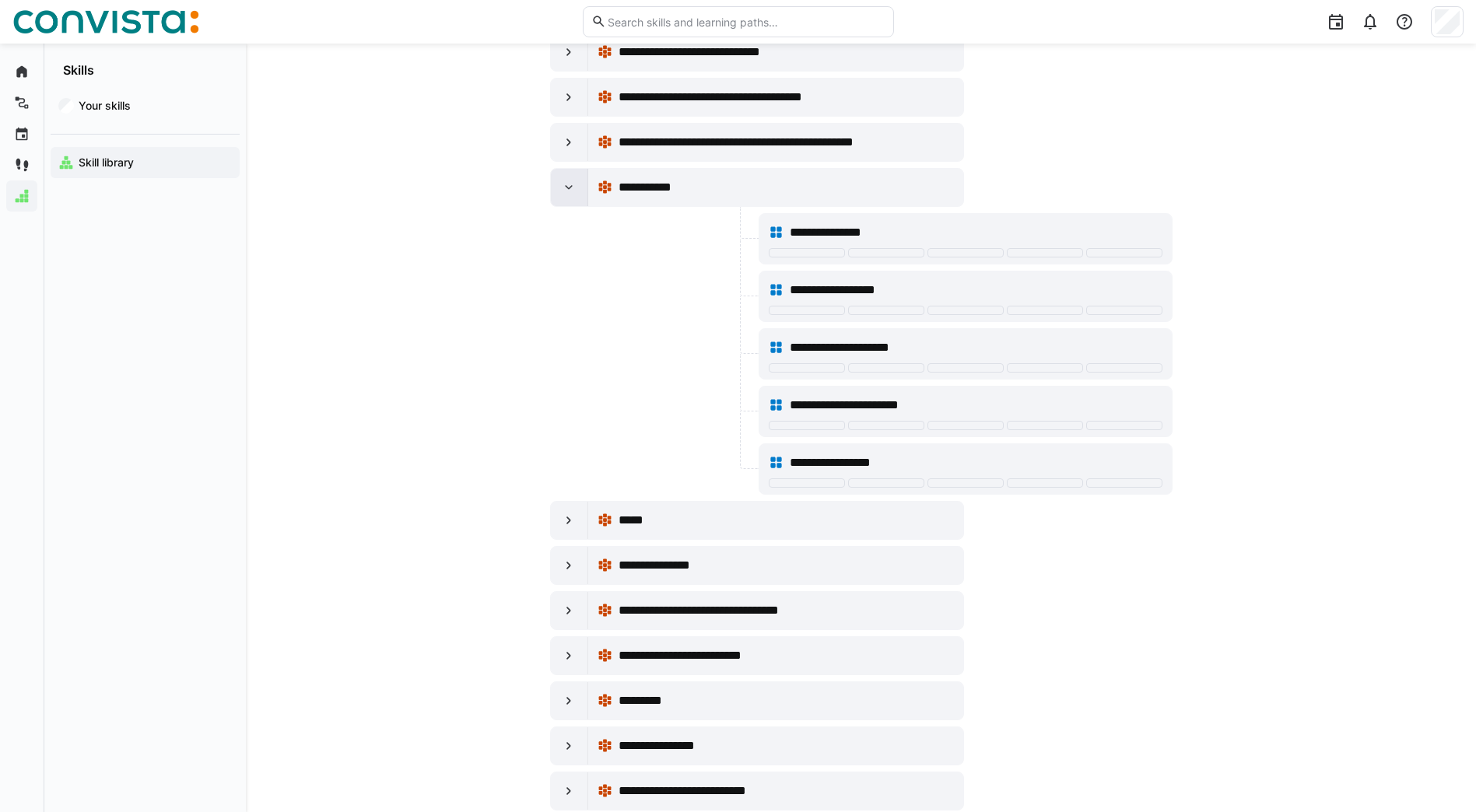
click at [561, 181] on eds-icon at bounding box center [568, 187] width 15 height 15
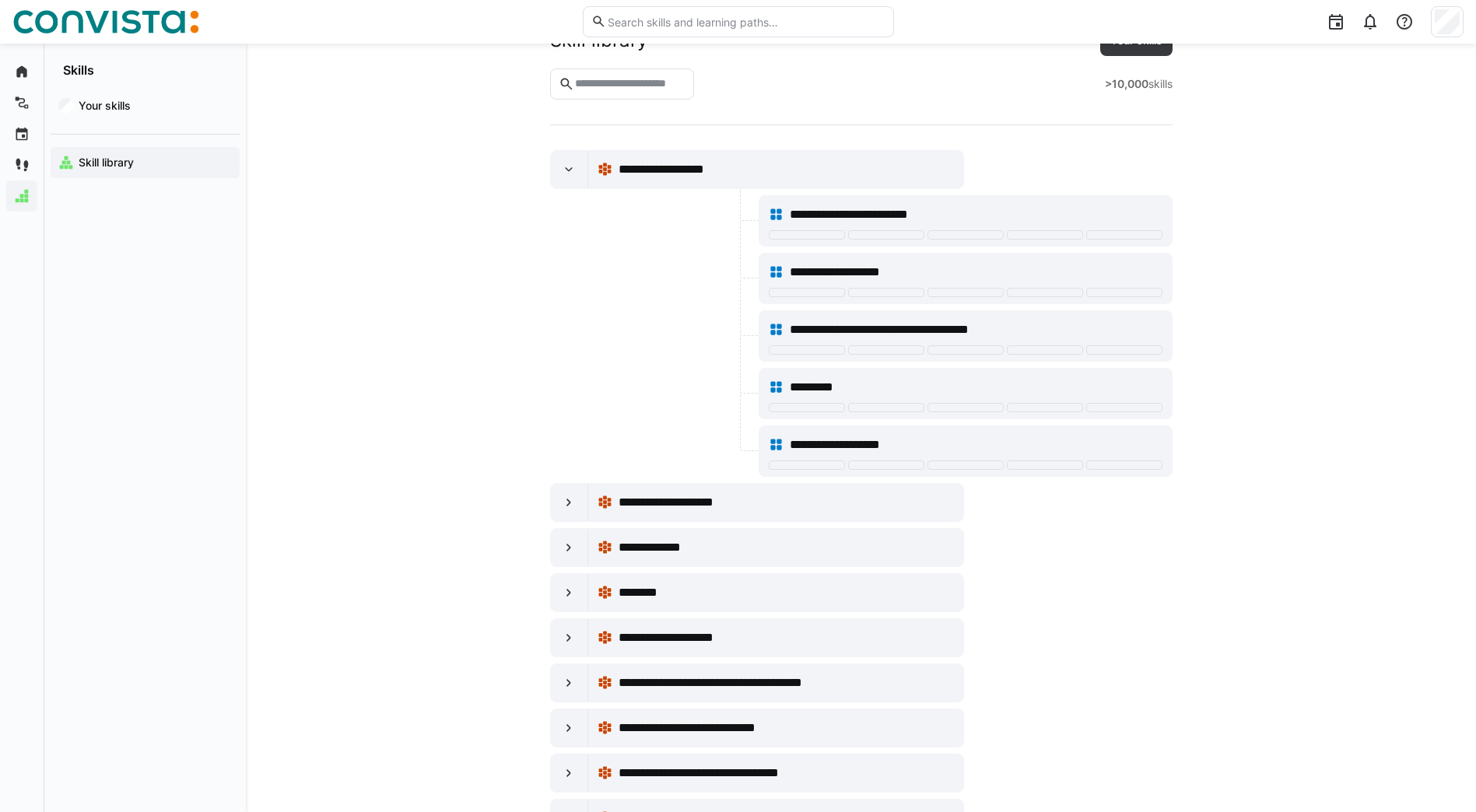
scroll to position [0, 0]
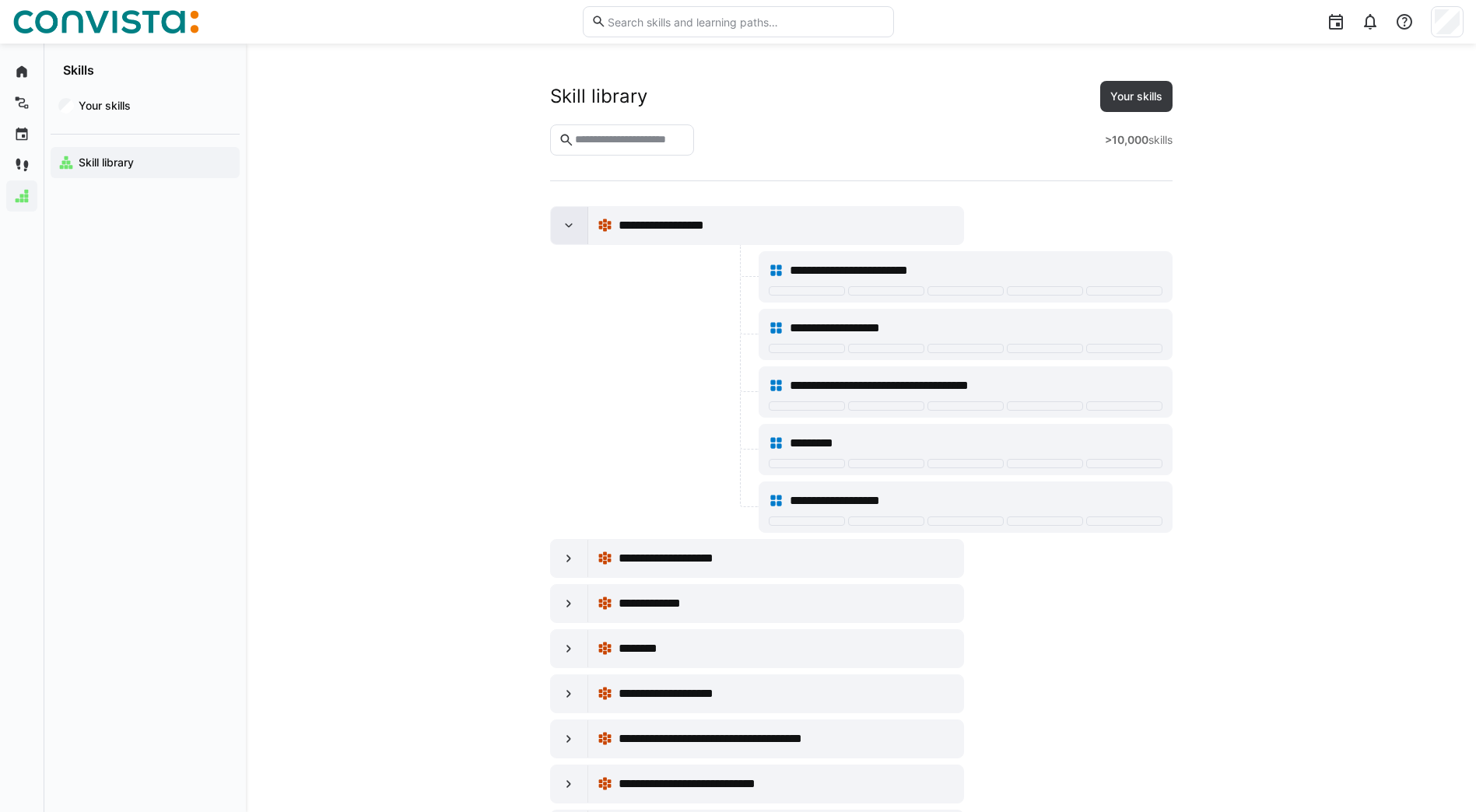
click at [568, 222] on eds-icon at bounding box center [568, 225] width 15 height 15
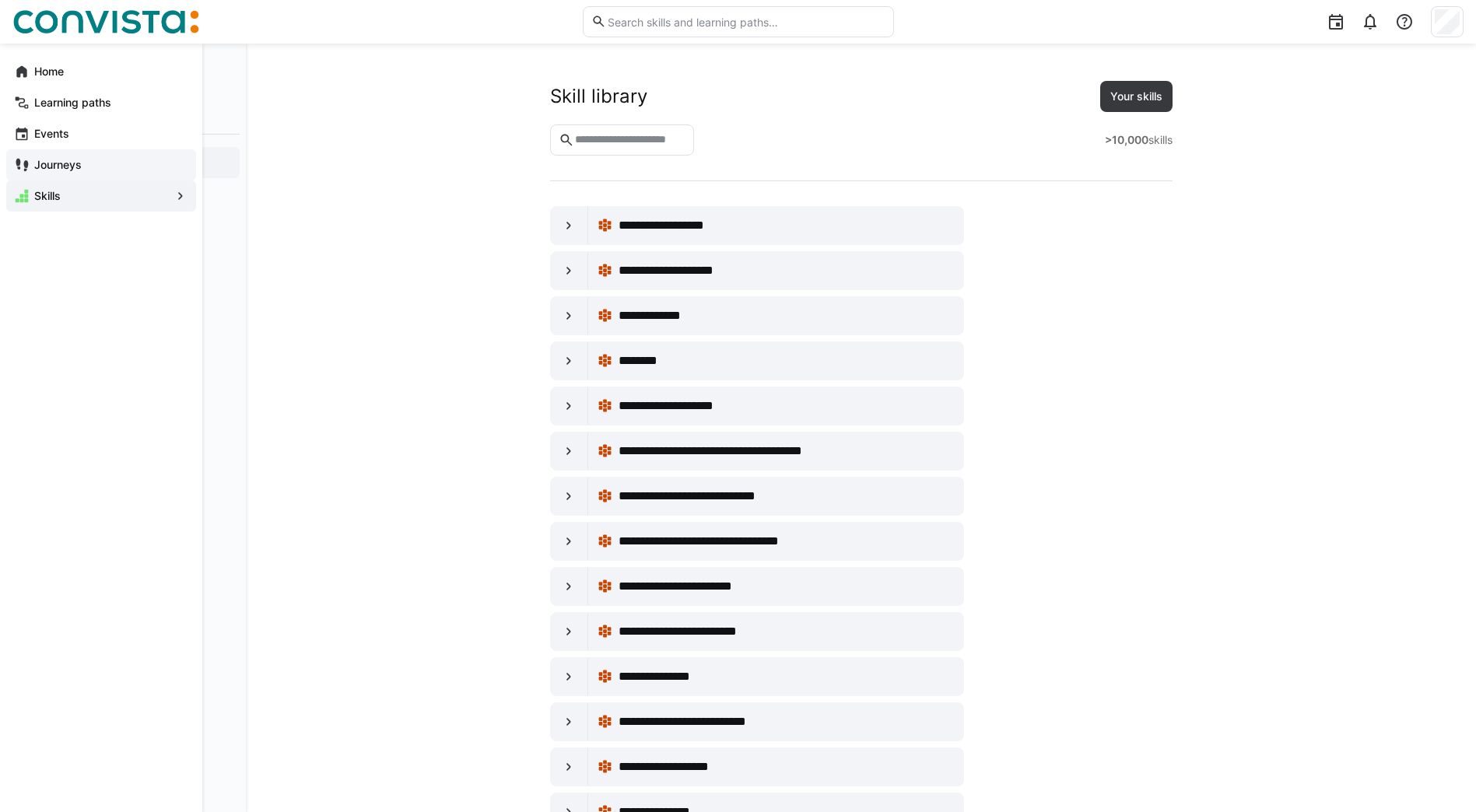
click at [0, 0] on app-navigation-label "Journeys" at bounding box center [0, 0] width 0 height 0
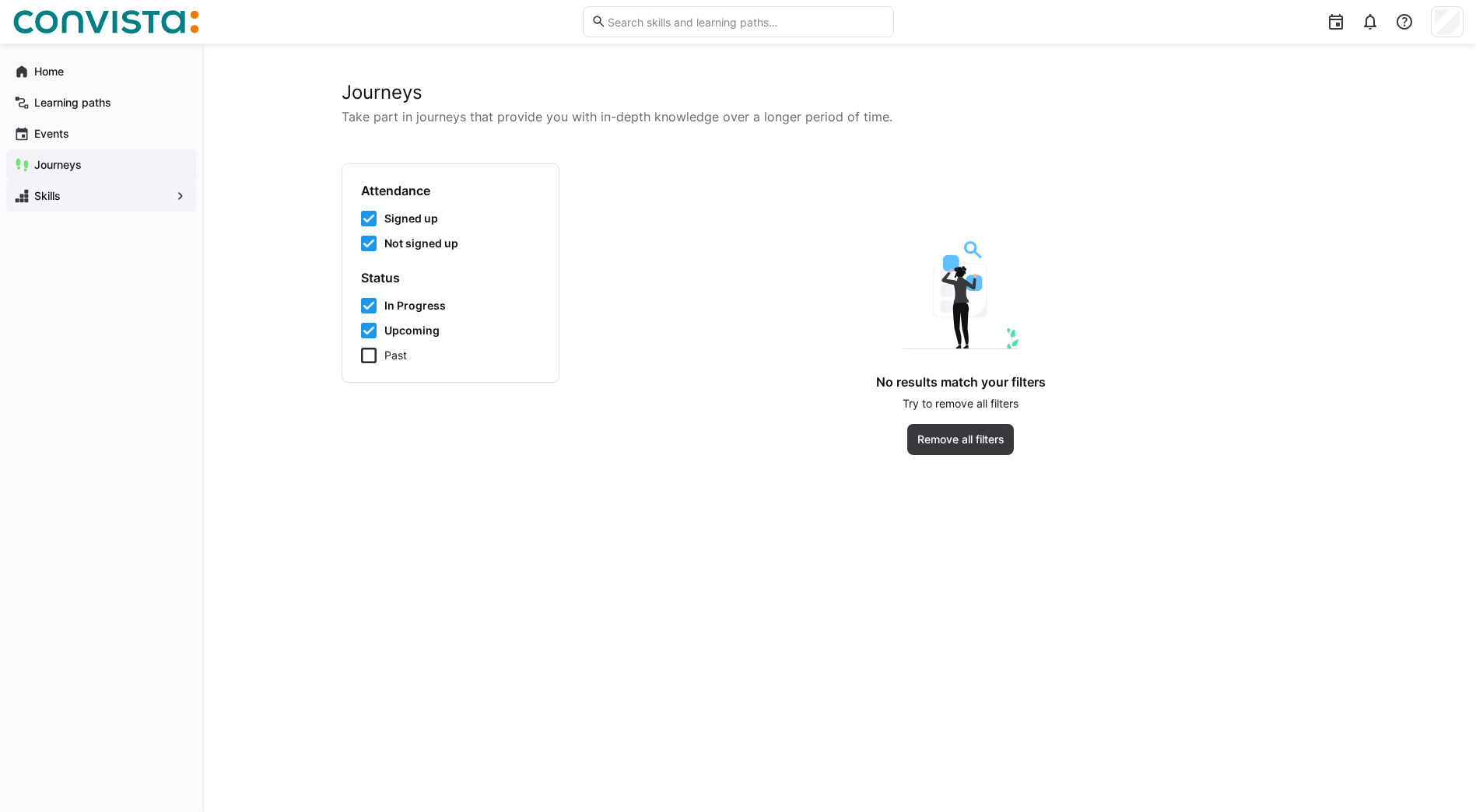
click at [135, 344] on div "Home Learning paths Events Journeys Skills" at bounding box center [101, 427] width 202 height 769
click at [70, 66] on span "Home" at bounding box center [110, 71] width 157 height 15
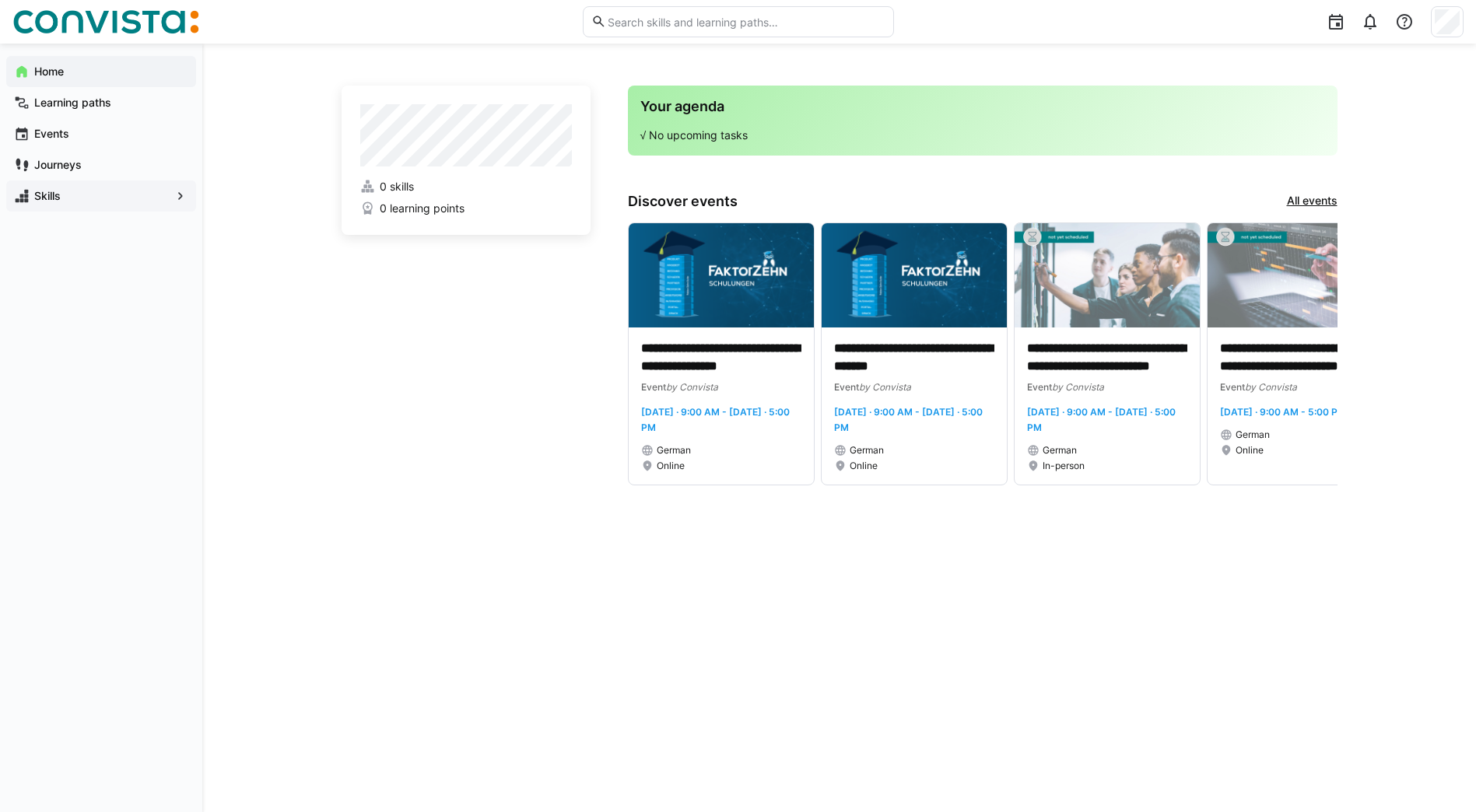
click at [72, 201] on span "Skills" at bounding box center [101, 195] width 139 height 15
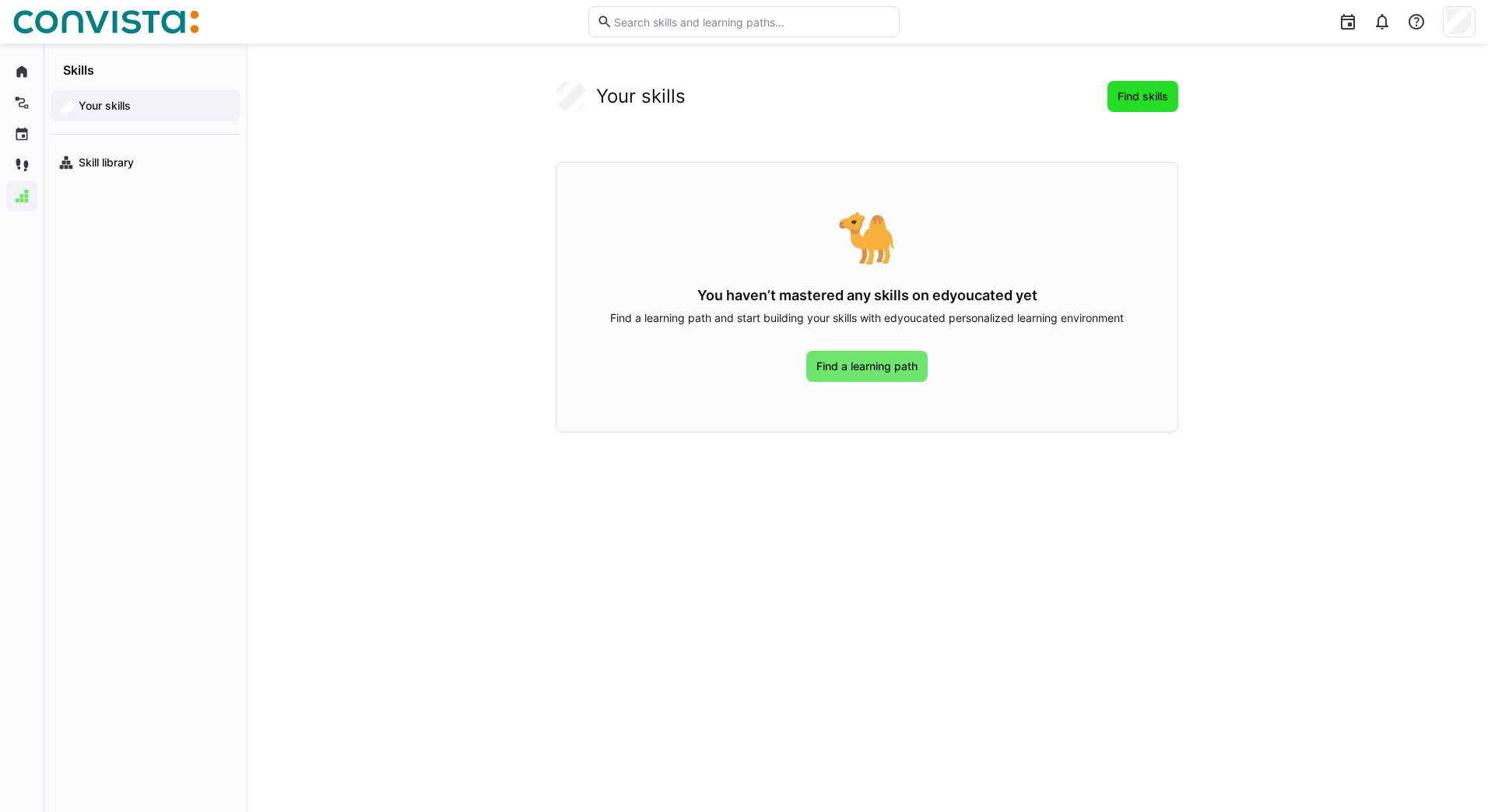
click at [1140, 105] on span "Find skills" at bounding box center [1143, 96] width 71 height 31
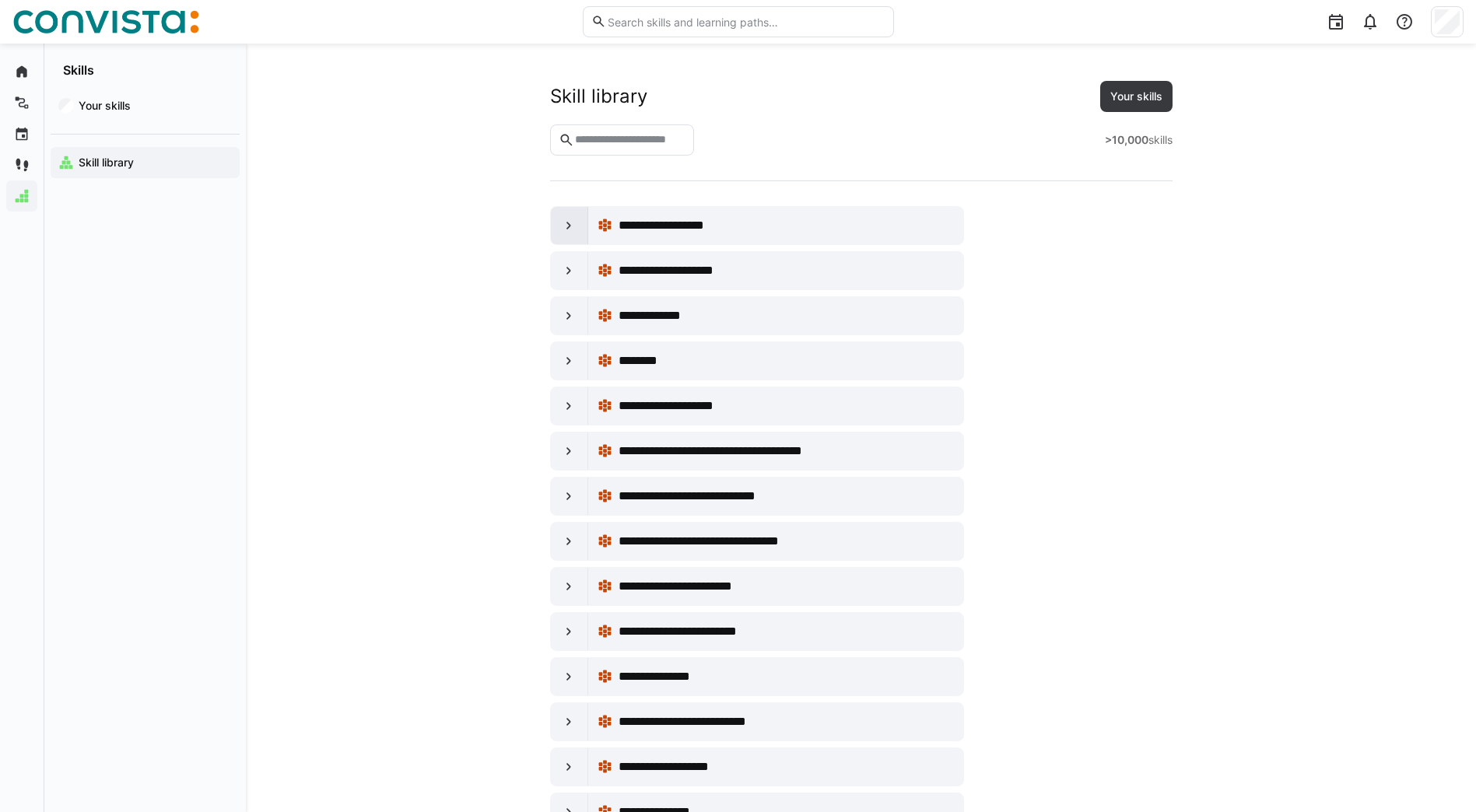
click at [579, 228] on div at bounding box center [570, 226] width 38 height 38
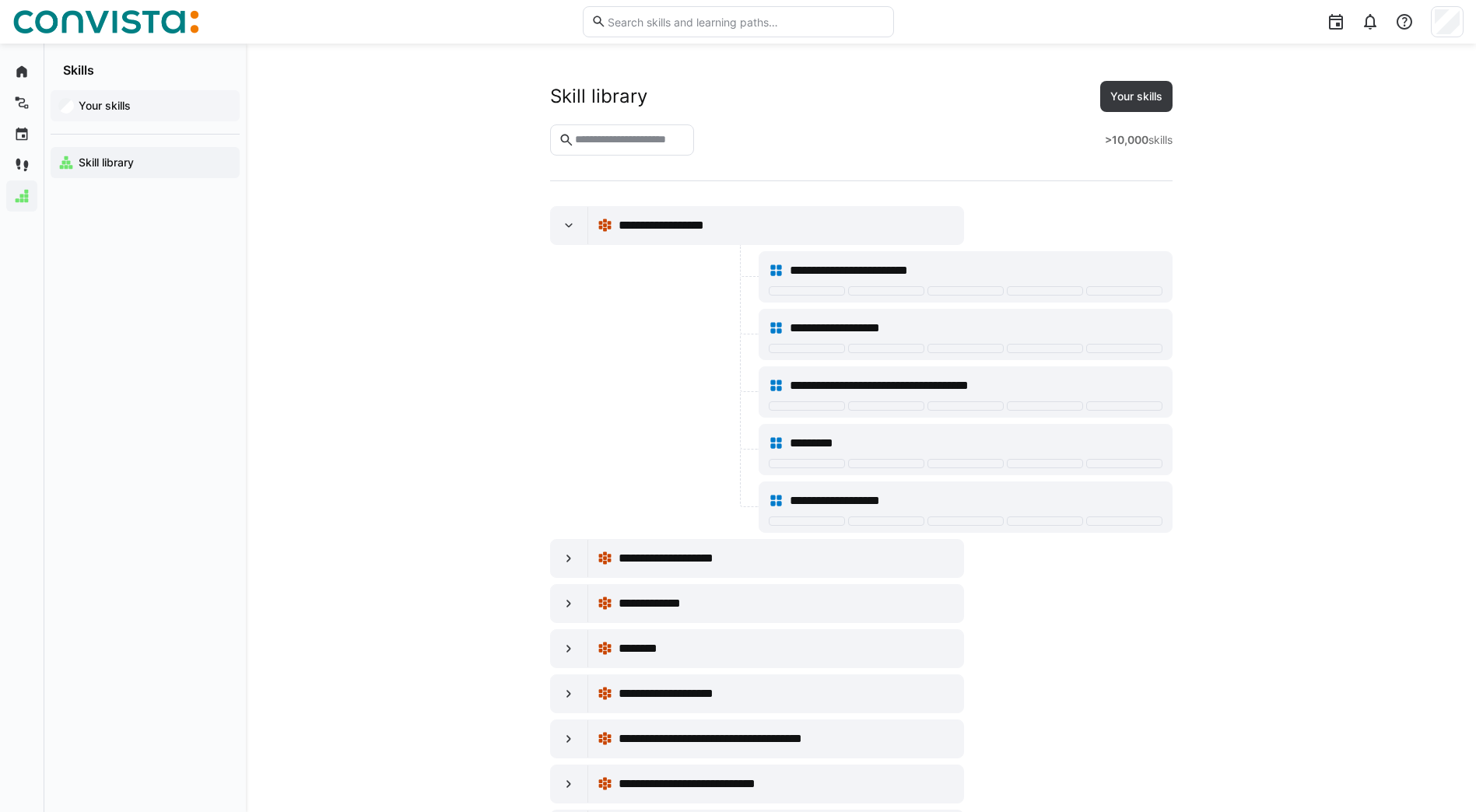
click at [0, 0] on app-navigation-label "Your skills" at bounding box center [0, 0] width 0 height 0
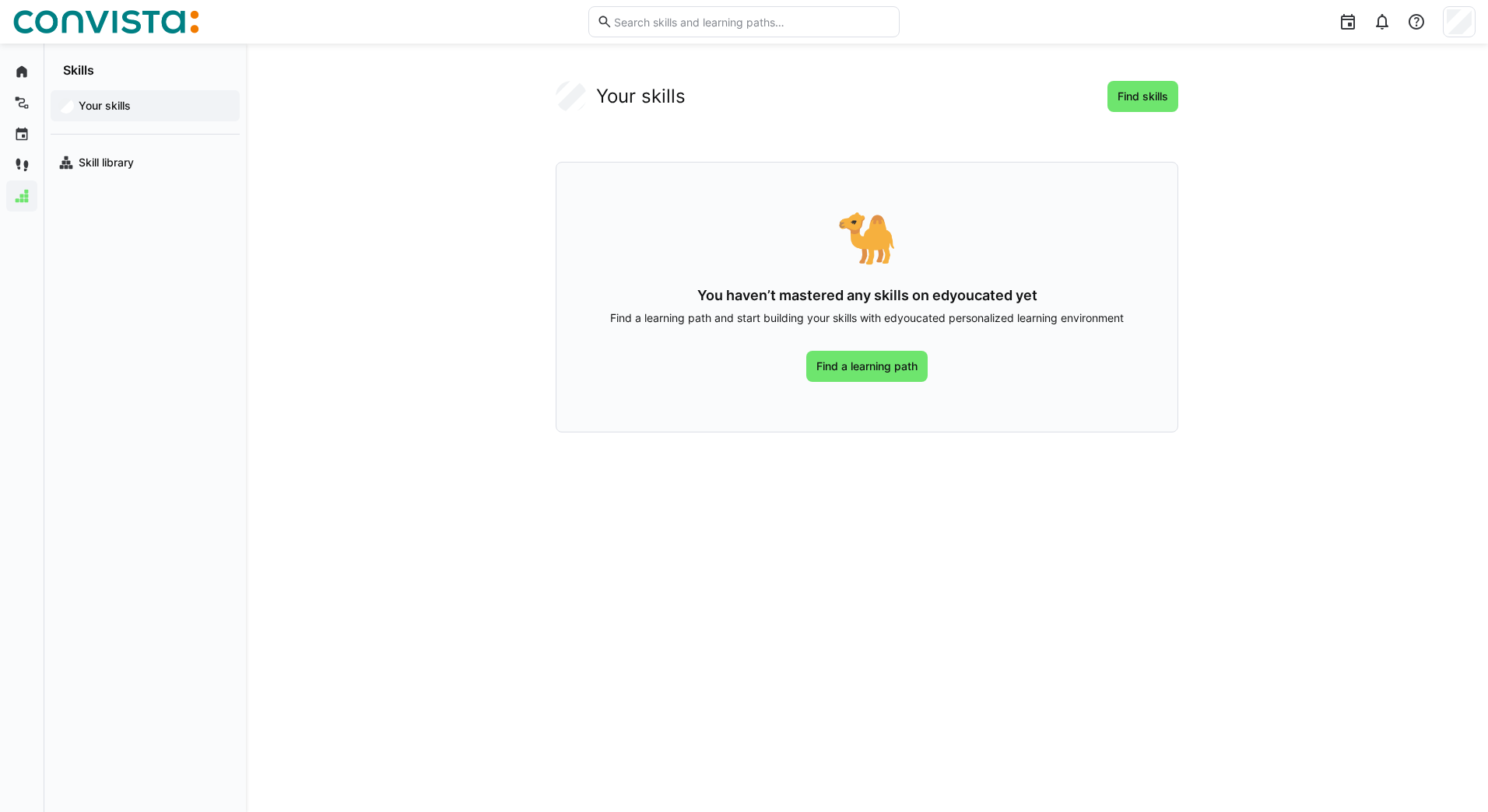
click at [0, 0] on app-navigation-label "Your skills" at bounding box center [0, 0] width 0 height 0
click at [874, 366] on span "Find a learning path" at bounding box center [867, 366] width 106 height 15
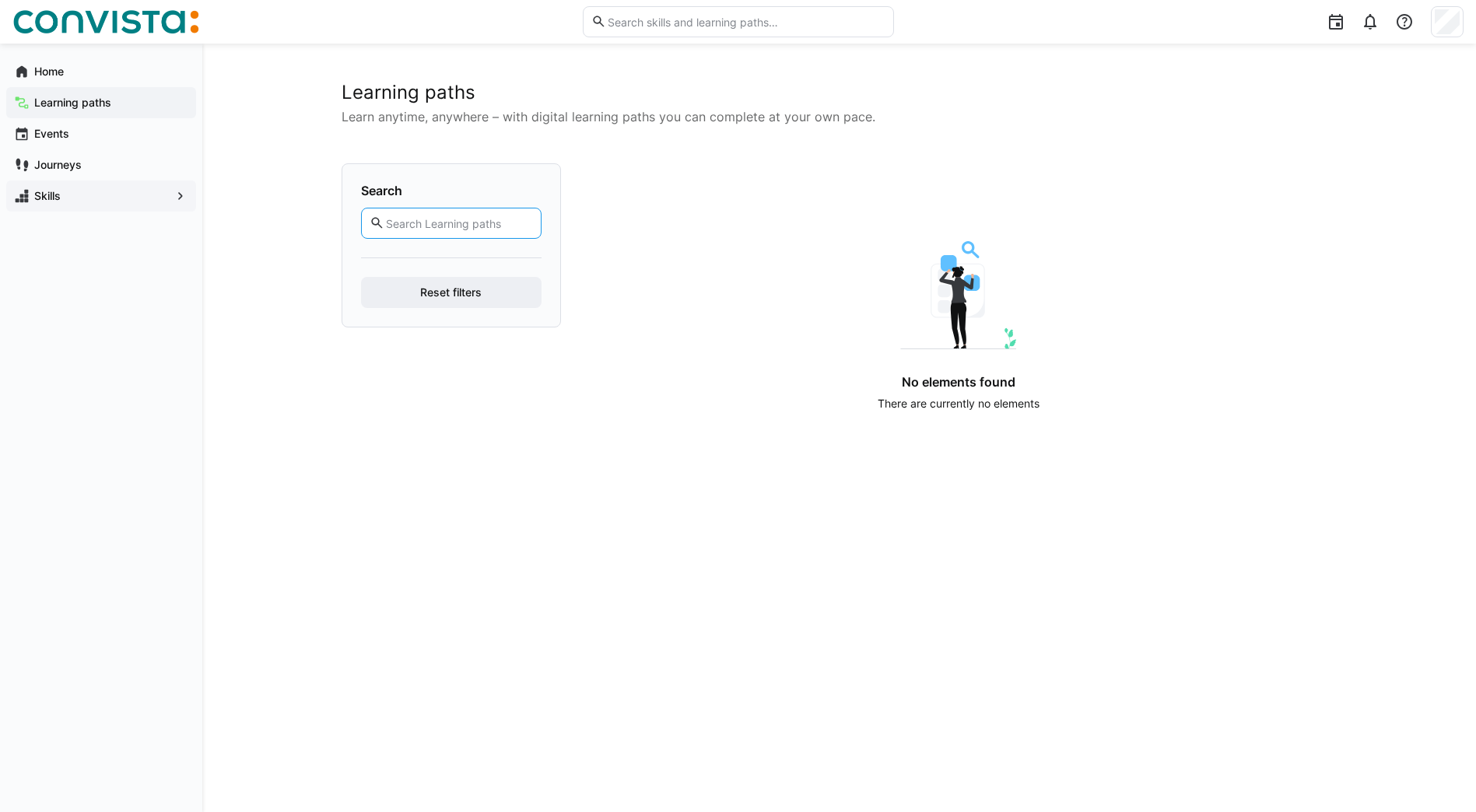
click at [430, 228] on input "text" at bounding box center [458, 224] width 148 height 14
click at [808, 436] on div "Learning paths Learn anytime, anywhere – with digital learning paths you can co…" at bounding box center [839, 428] width 996 height 694
click at [0, 0] on app-navigation-label "Skills" at bounding box center [0, 0] width 0 height 0
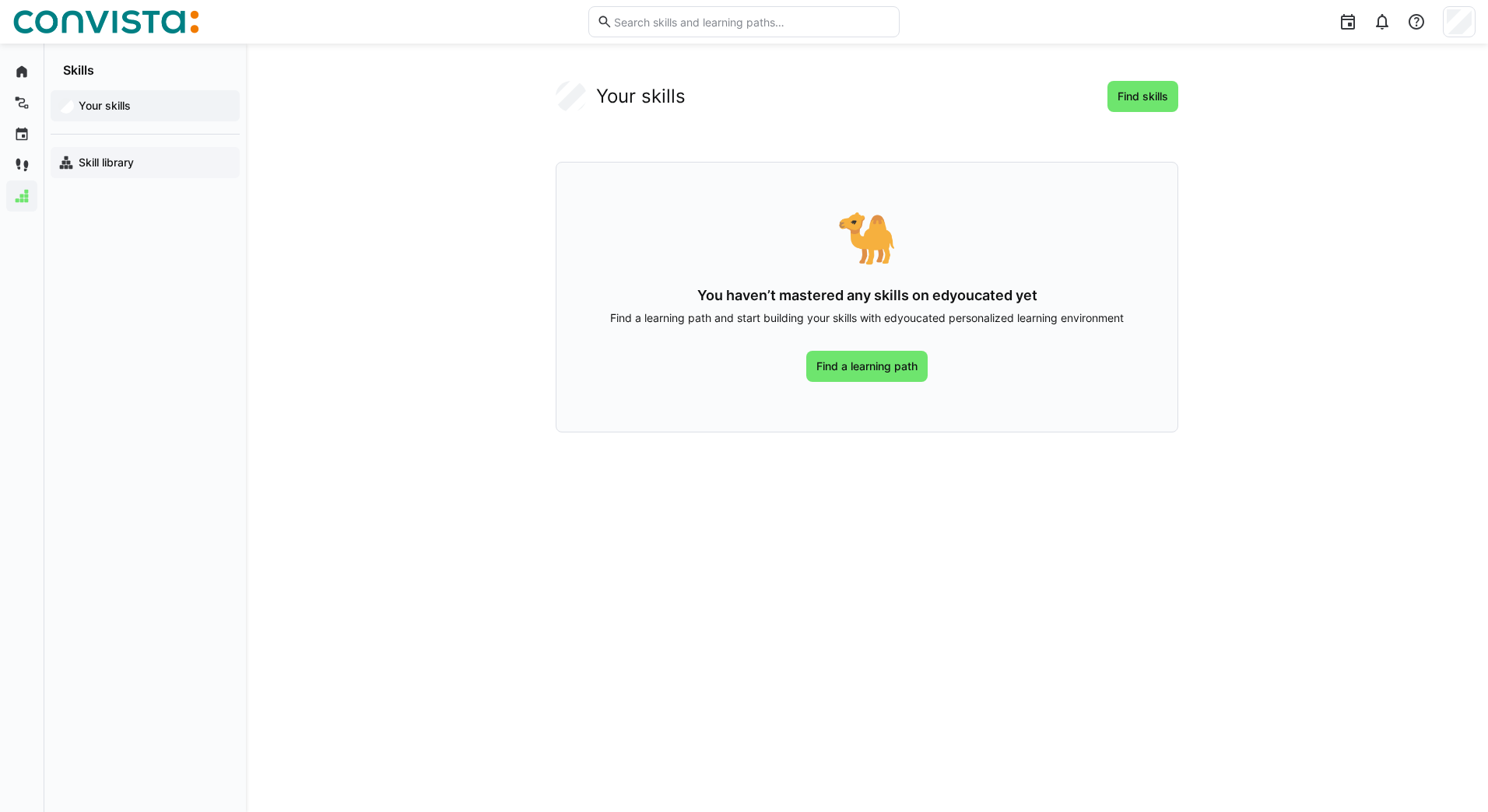
click at [0, 0] on app-navigation-label "Skill library" at bounding box center [0, 0] width 0 height 0
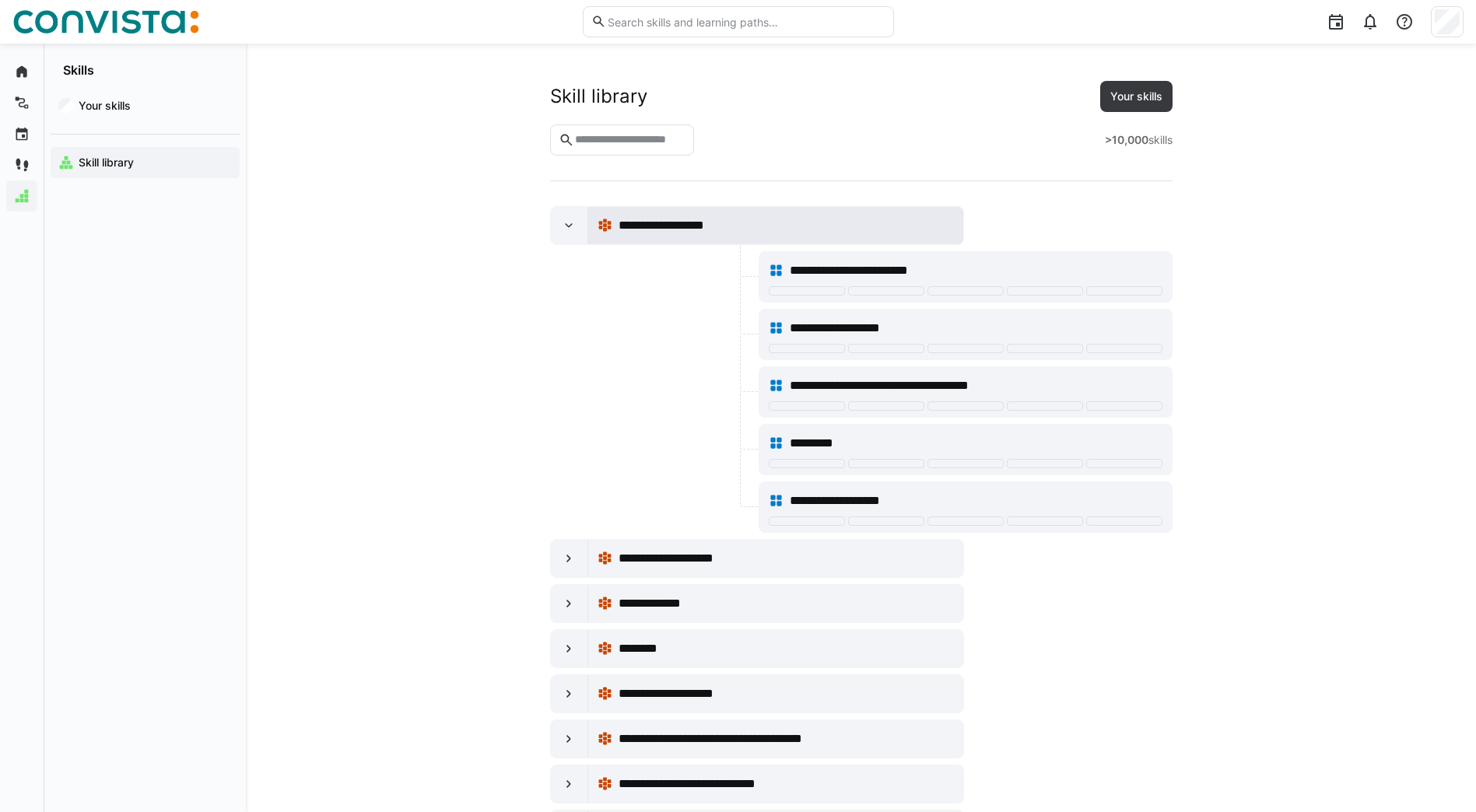
click at [686, 231] on span "**********" at bounding box center [672, 226] width 107 height 19
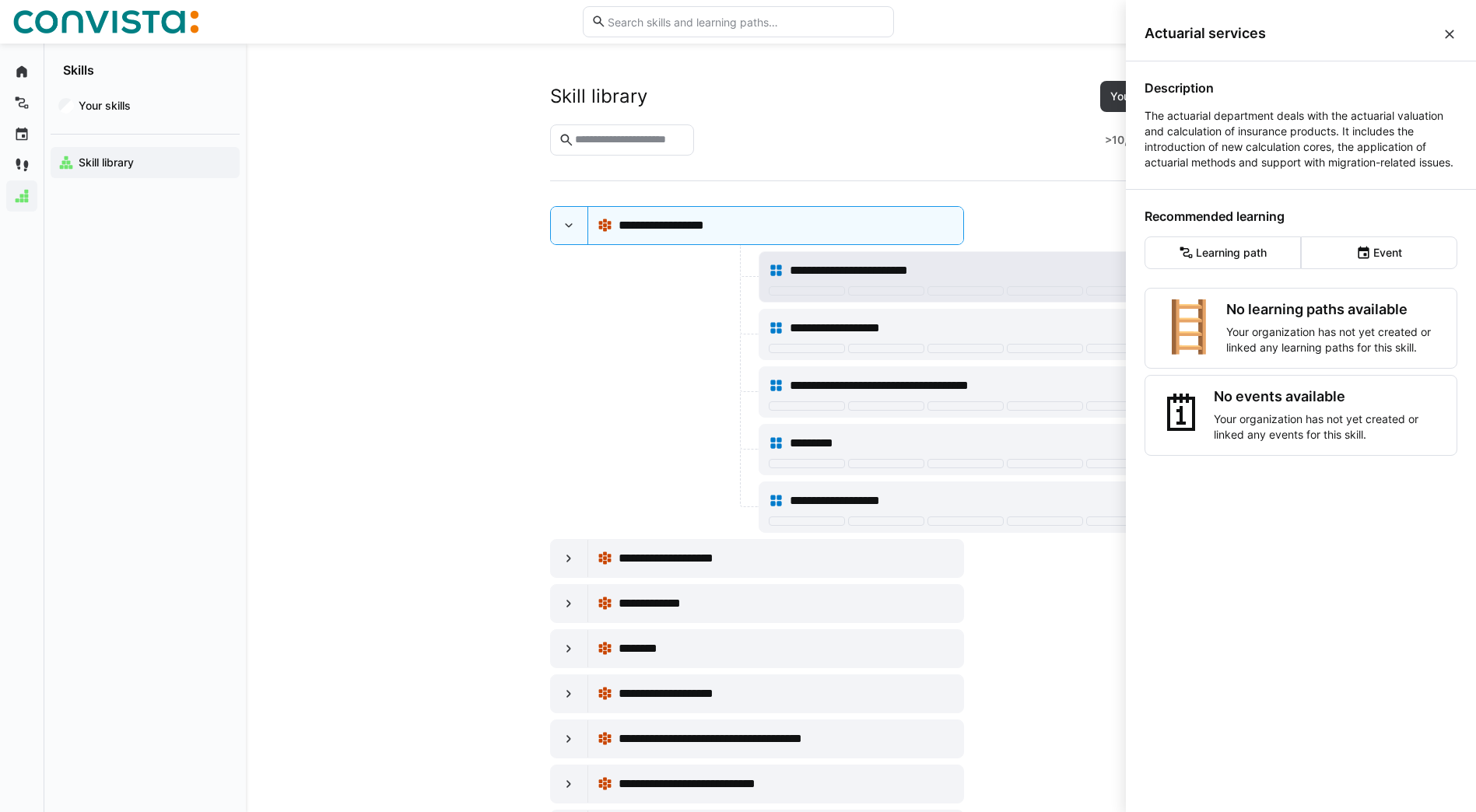
click at [922, 263] on span "**********" at bounding box center [872, 271] width 165 height 19
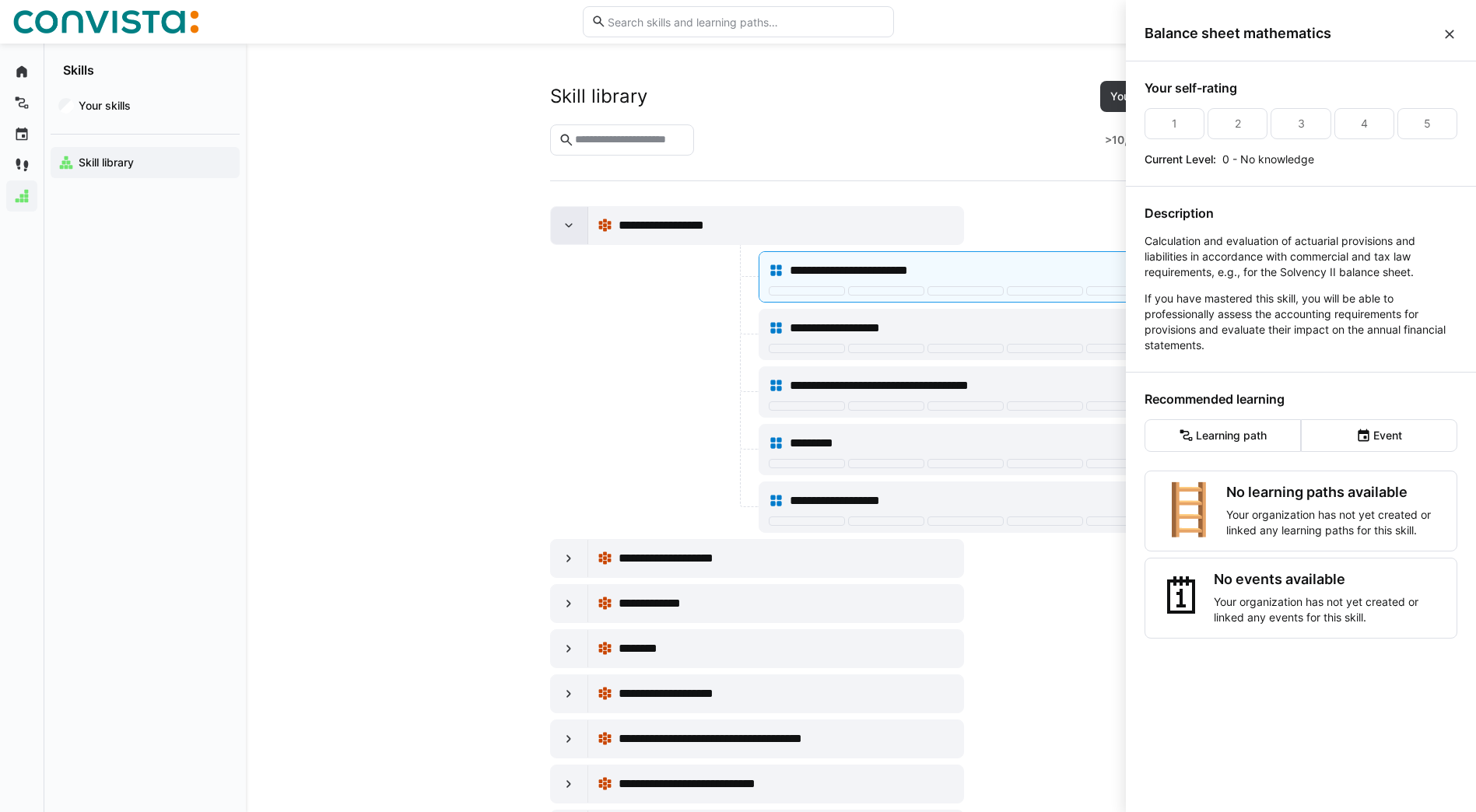
click at [568, 229] on eds-icon at bounding box center [568, 225] width 15 height 15
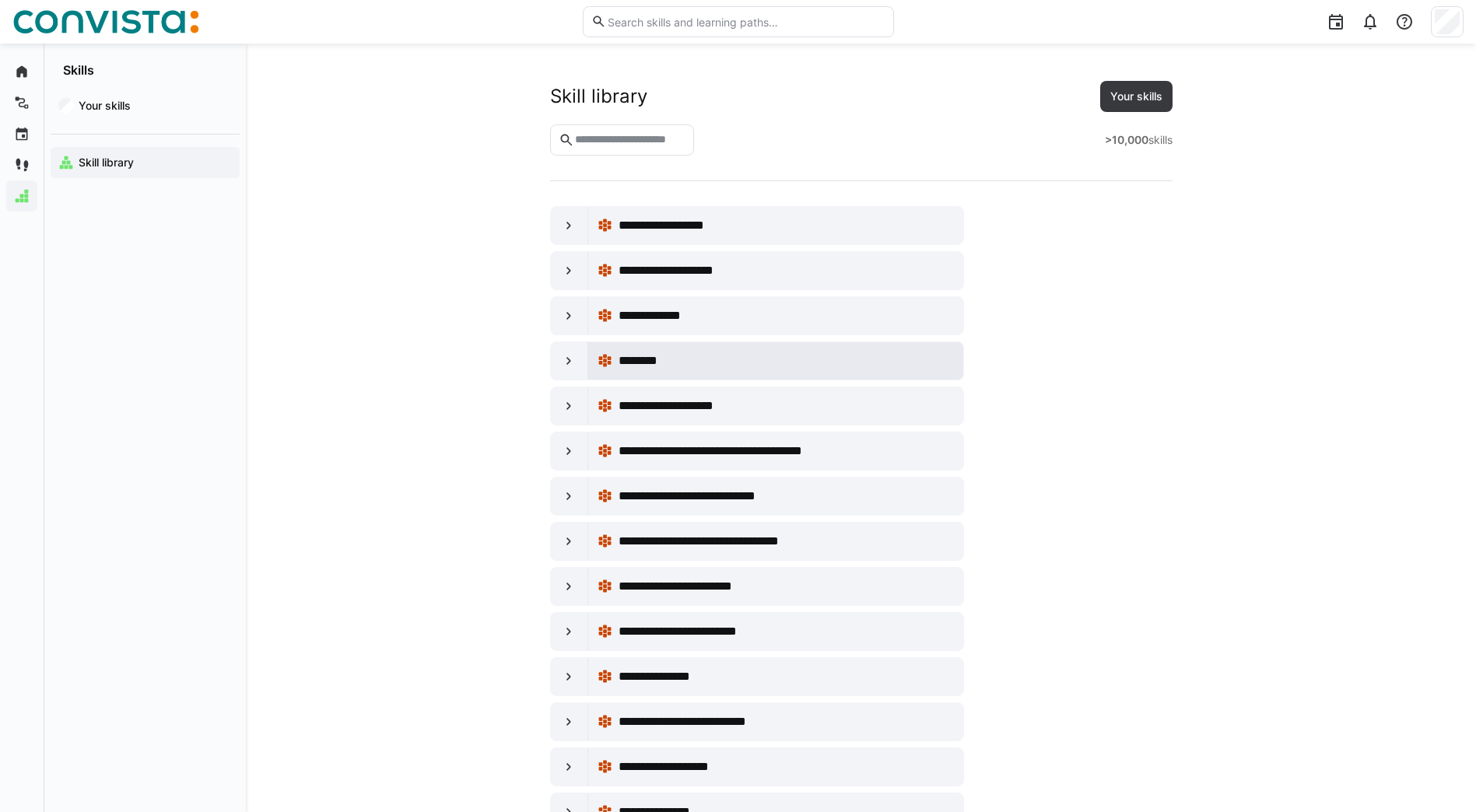
click at [654, 366] on span "********" at bounding box center [640, 361] width 44 height 19
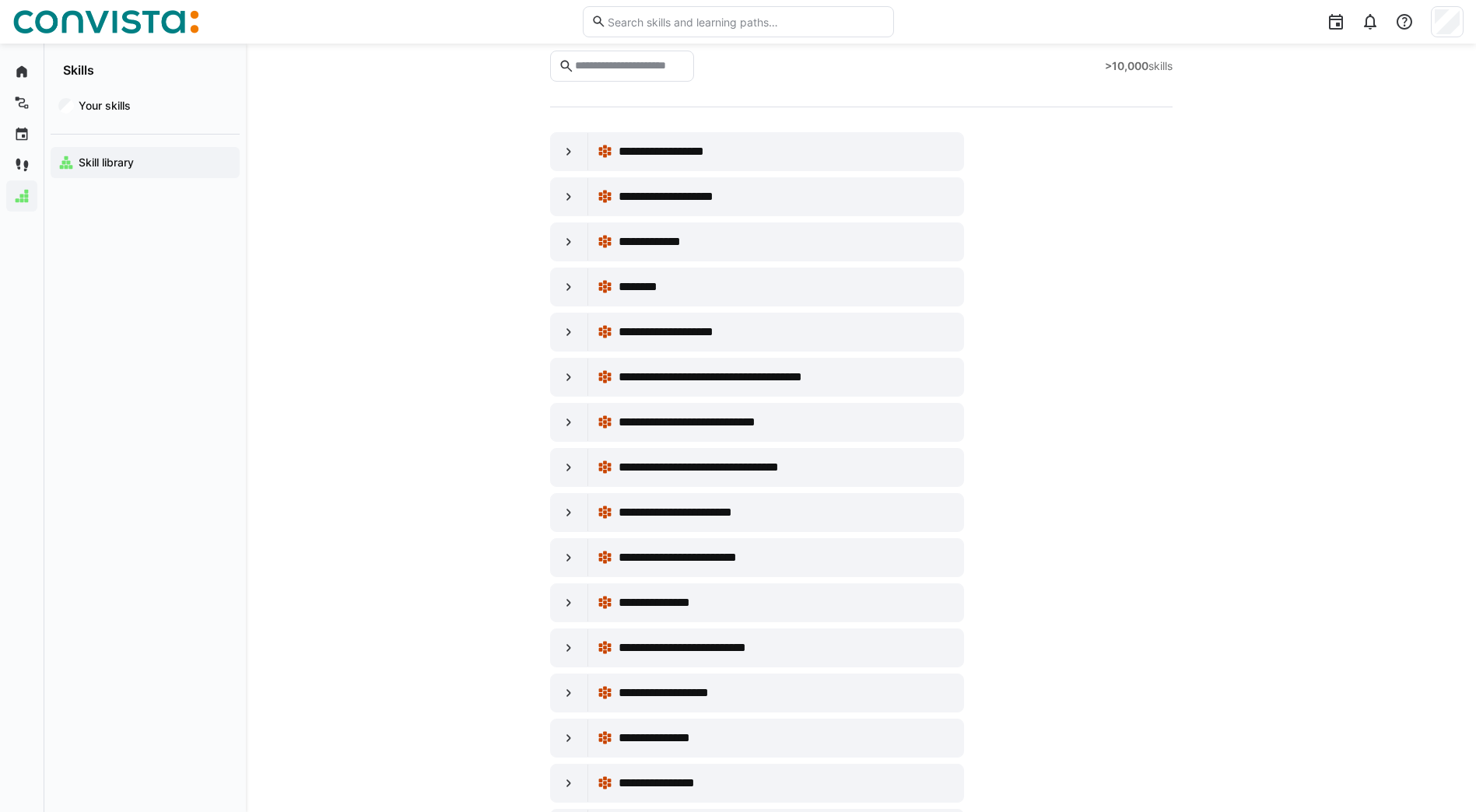
scroll to position [129, 0]
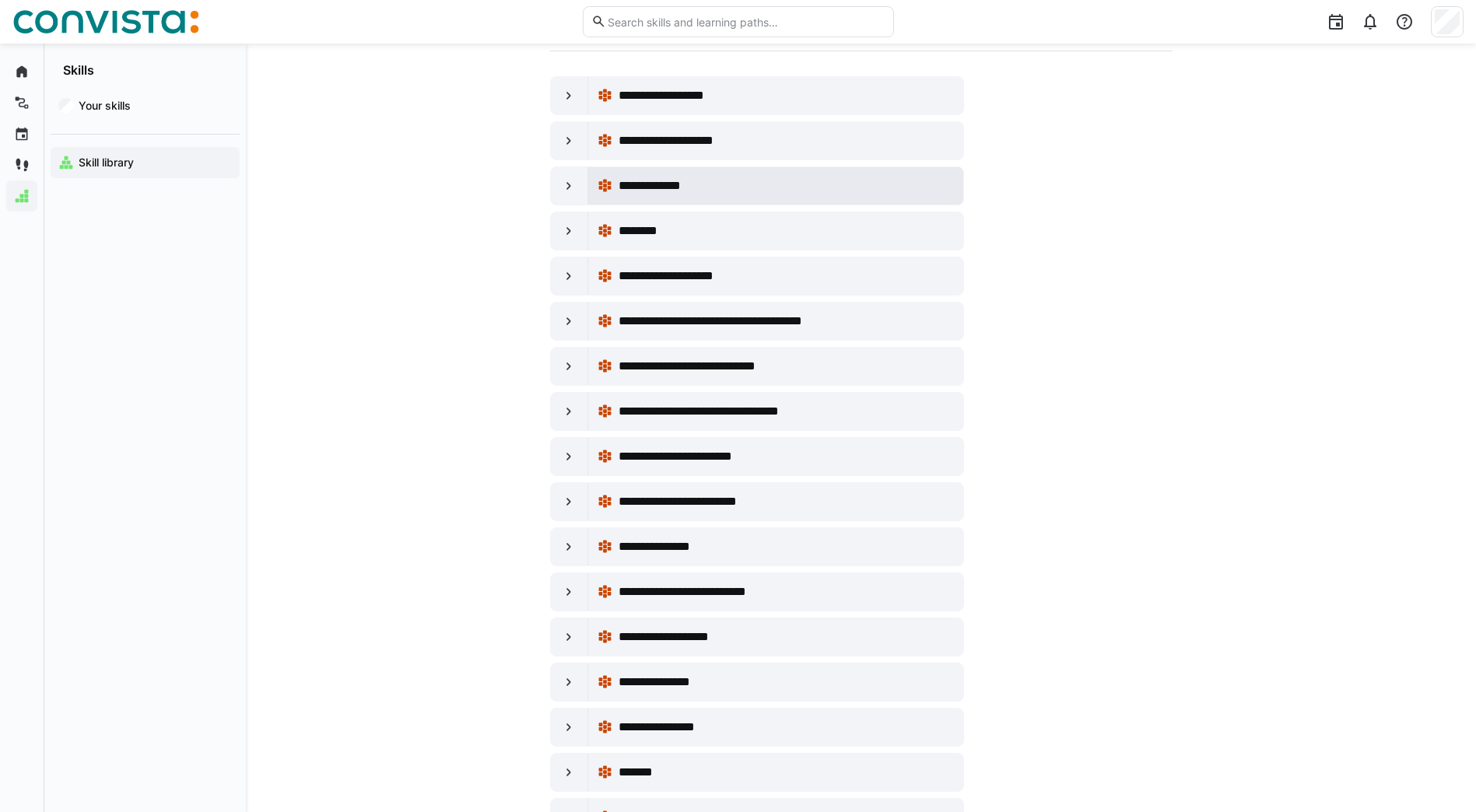
click at [703, 191] on span "**********" at bounding box center [661, 185] width 85 height 19
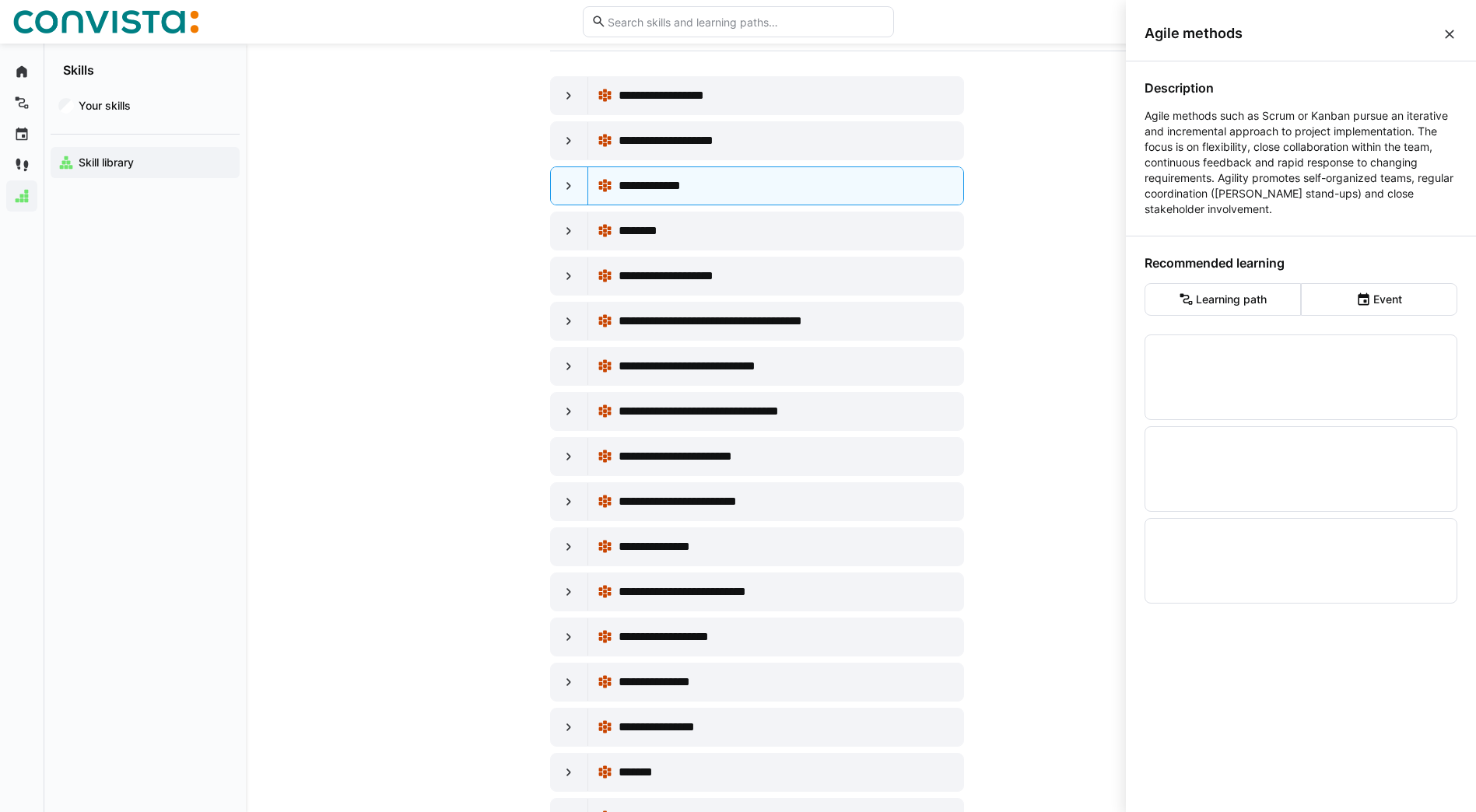
scroll to position [0, 0]
